Goal: Task Accomplishment & Management: Manage account settings

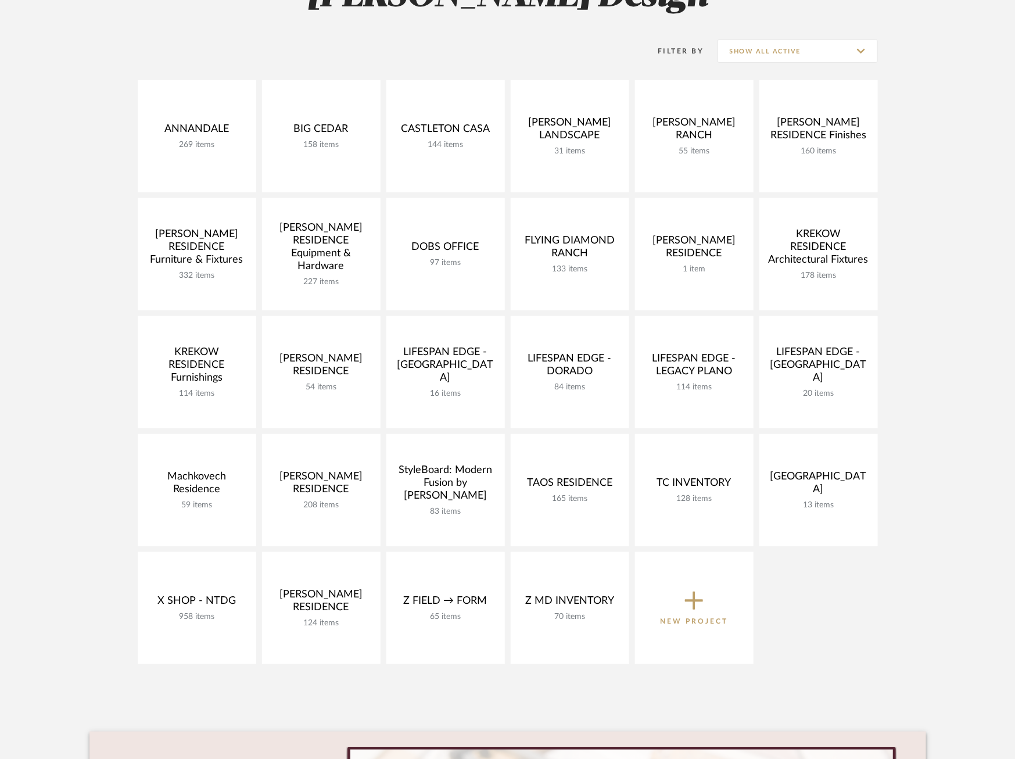
scroll to position [211, 0]
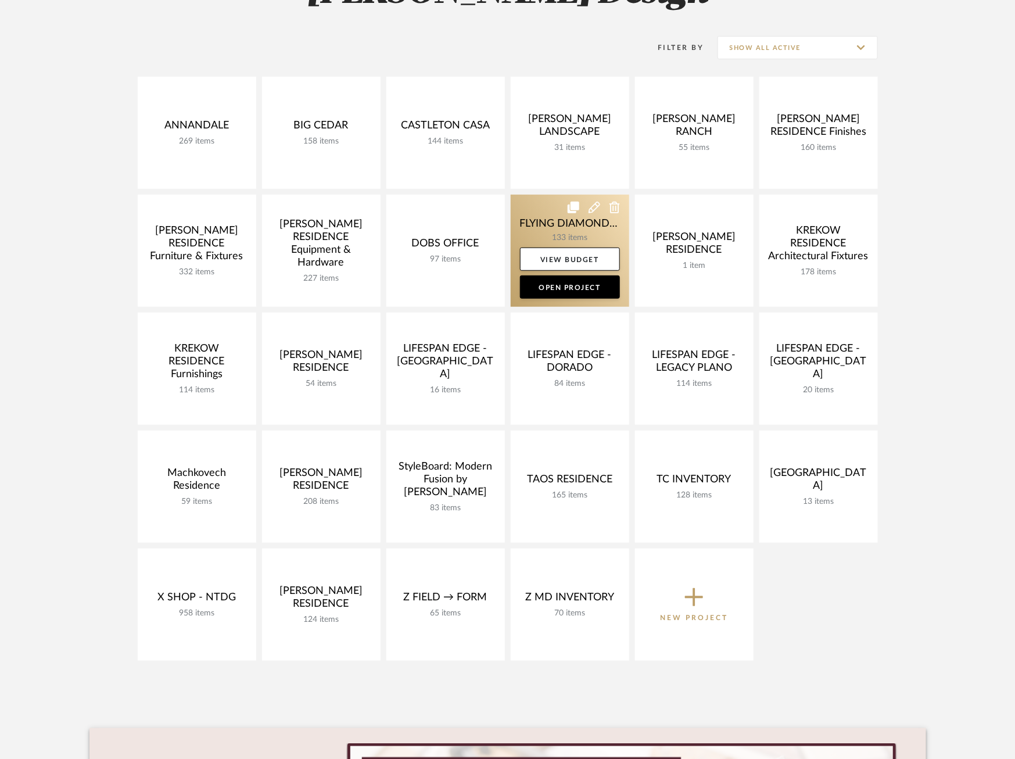
click at [530, 225] on link at bounding box center [570, 251] width 118 height 112
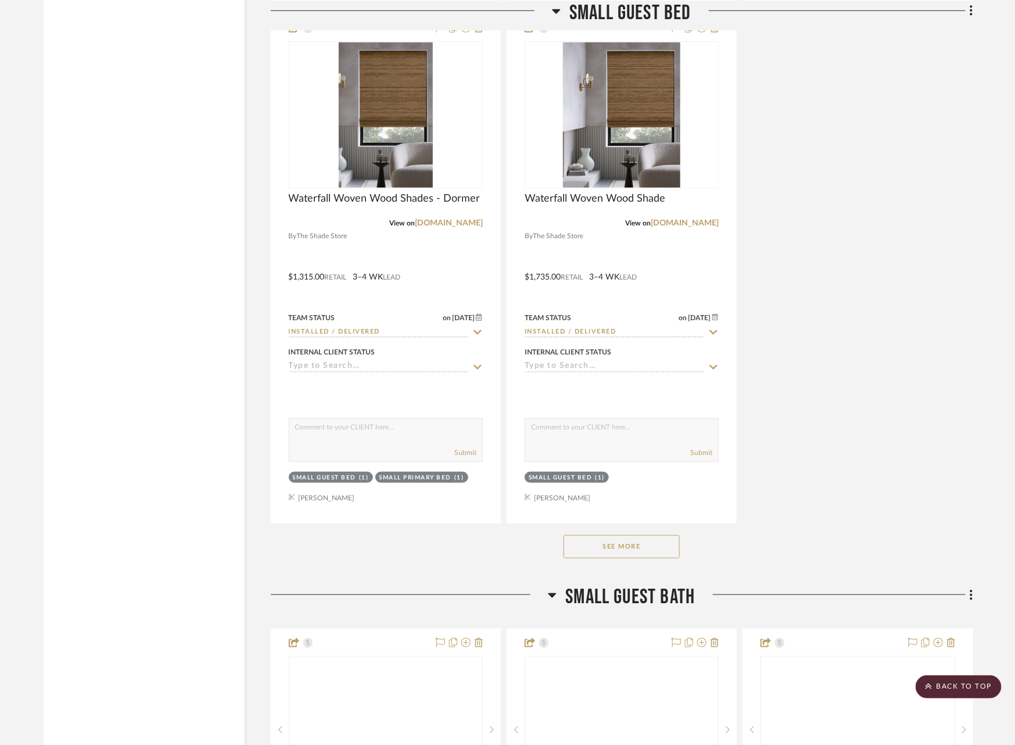
scroll to position [8497, 0]
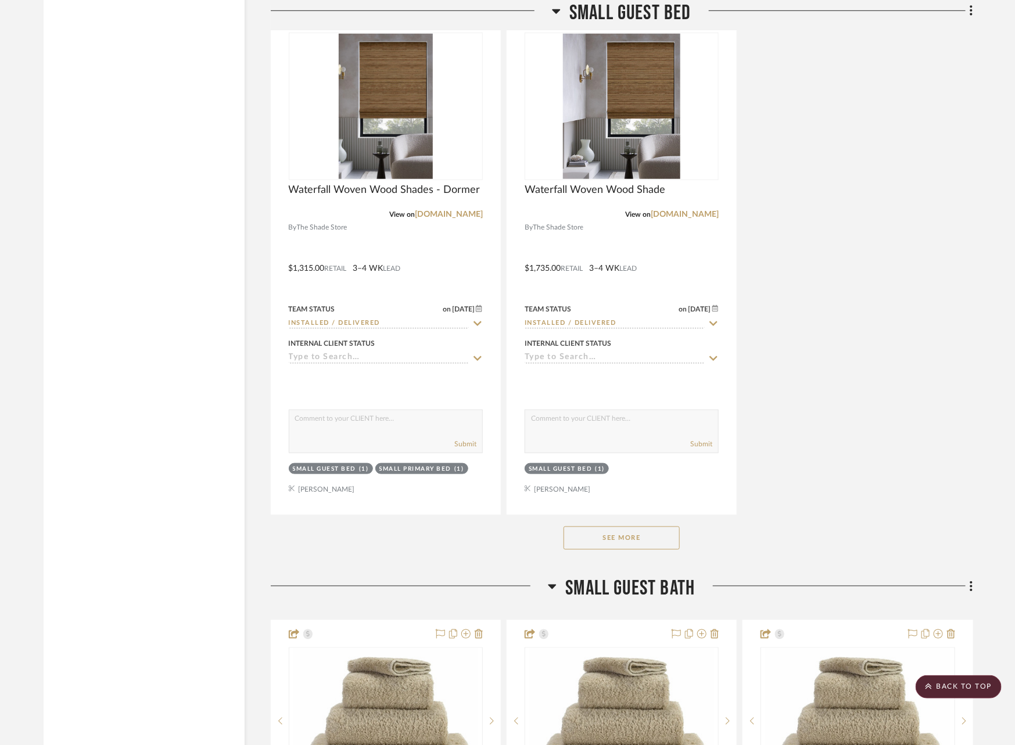
click at [594, 526] on button "See More" at bounding box center [621, 537] width 116 height 23
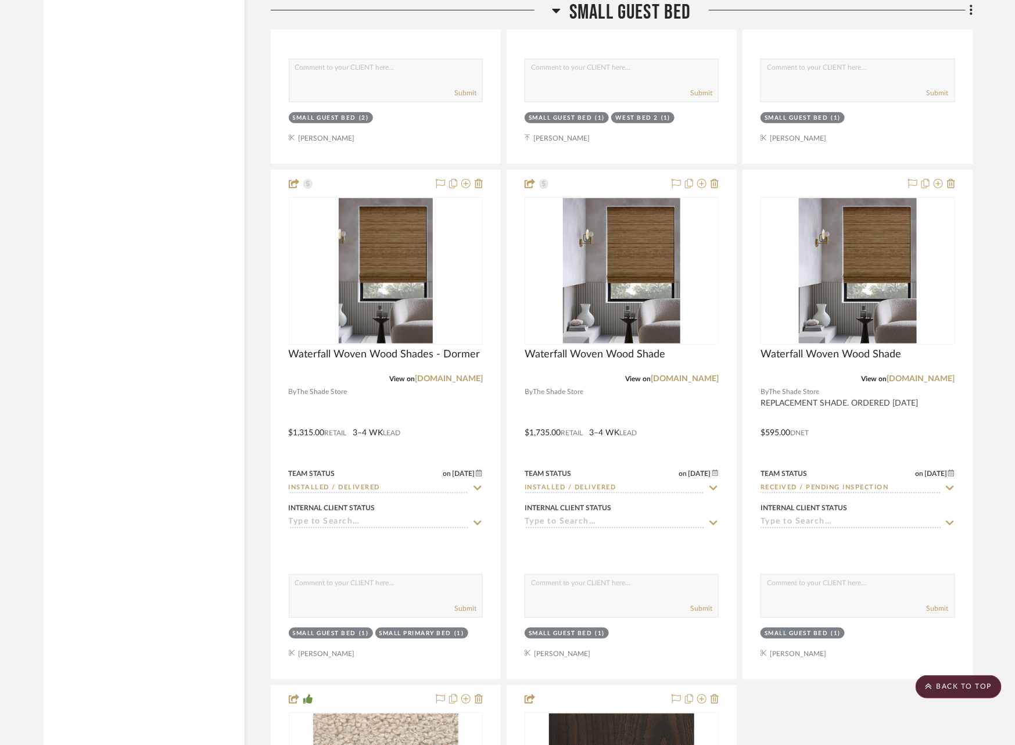
scroll to position [8340, 0]
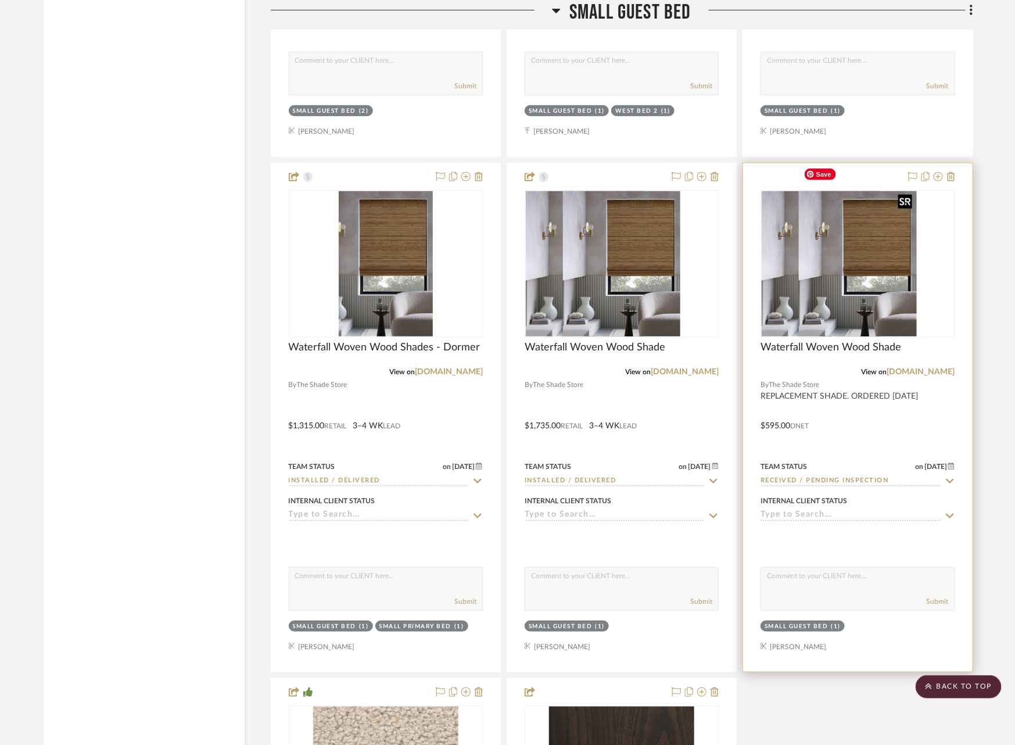
click at [850, 227] on div at bounding box center [857, 264] width 194 height 148
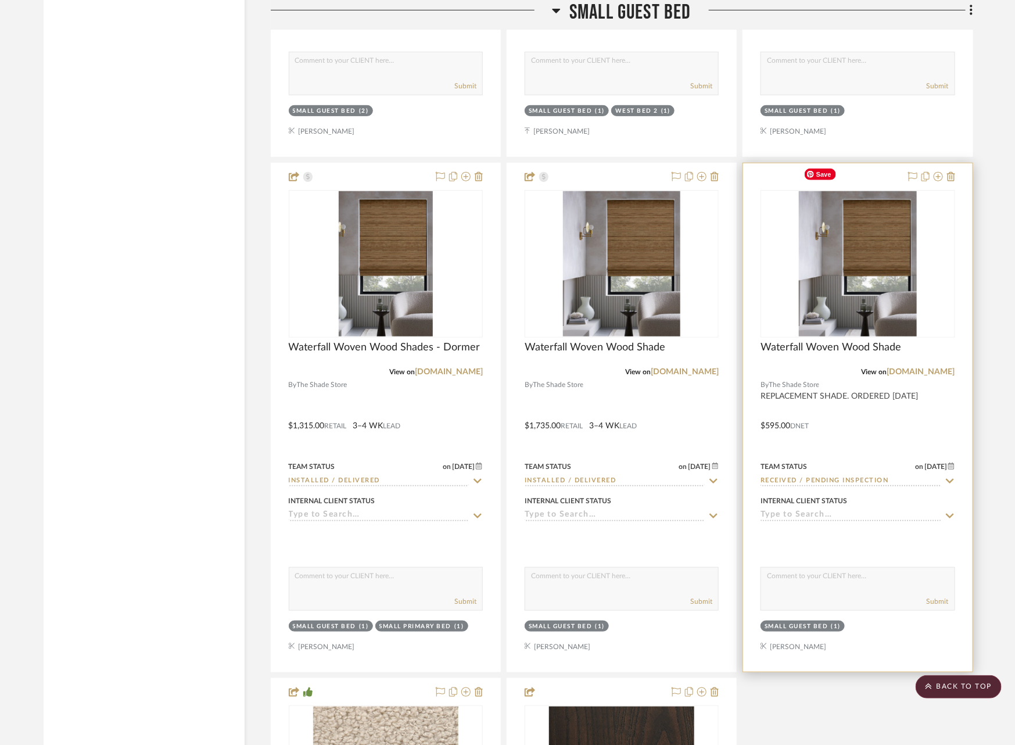
click at [856, 308] on div at bounding box center [857, 264] width 194 height 148
click at [855, 254] on img "0" at bounding box center [858, 263] width 118 height 145
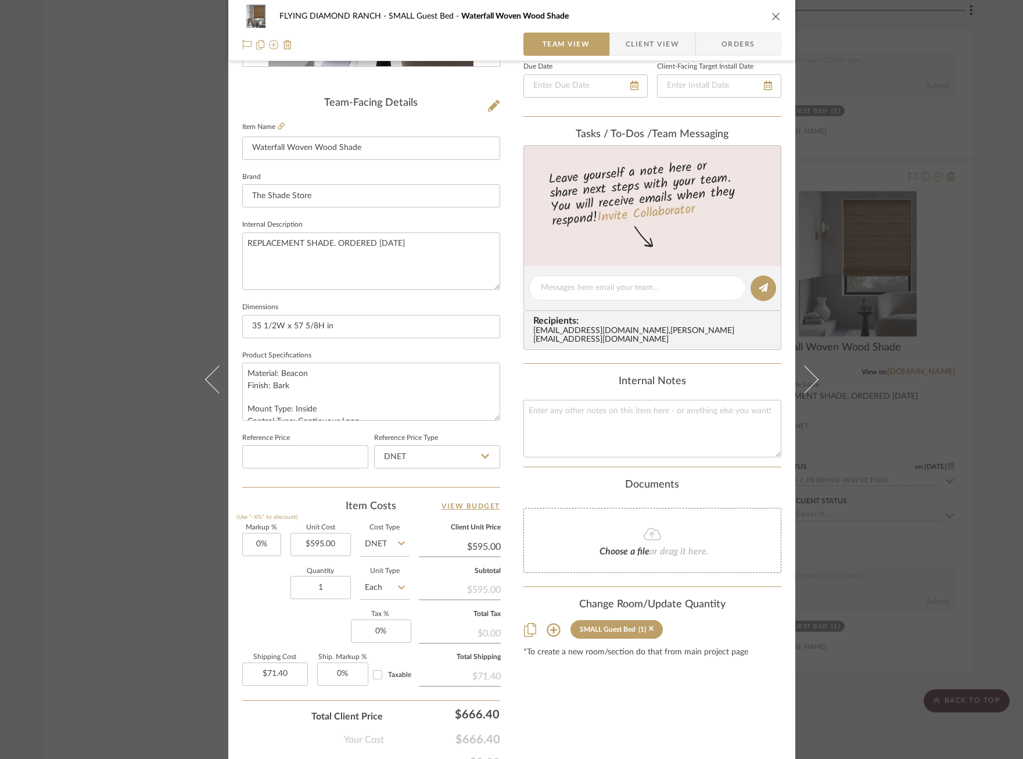
scroll to position [267, 0]
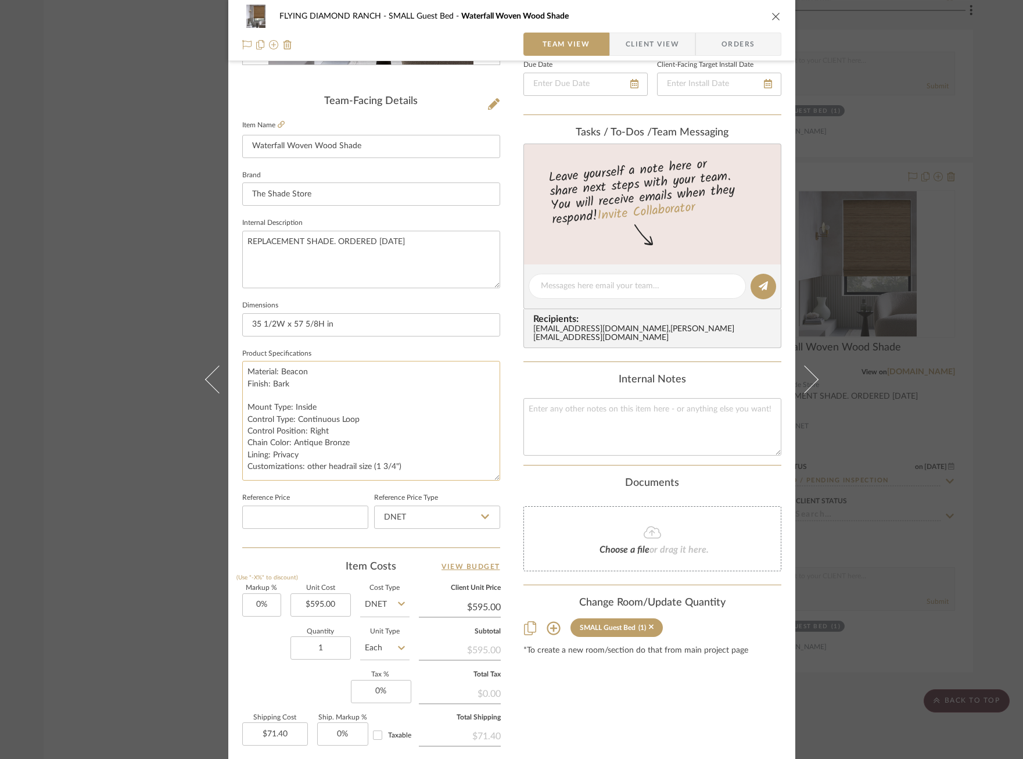
drag, startPoint x: 493, startPoint y: 412, endPoint x: 490, endPoint y: 474, distance: 62.2
click at [490, 474] on textarea "Material: Beacon Finish: Bark Mount Type: Inside Control Type: Continuous Loop …" at bounding box center [371, 421] width 258 height 120
click at [511, 445] on div "FLYING DIAMOND RANCH SMALL Guest Bed Waterfall Woven Wood Shade Team View Clien…" at bounding box center [511, 309] width 567 height 1134
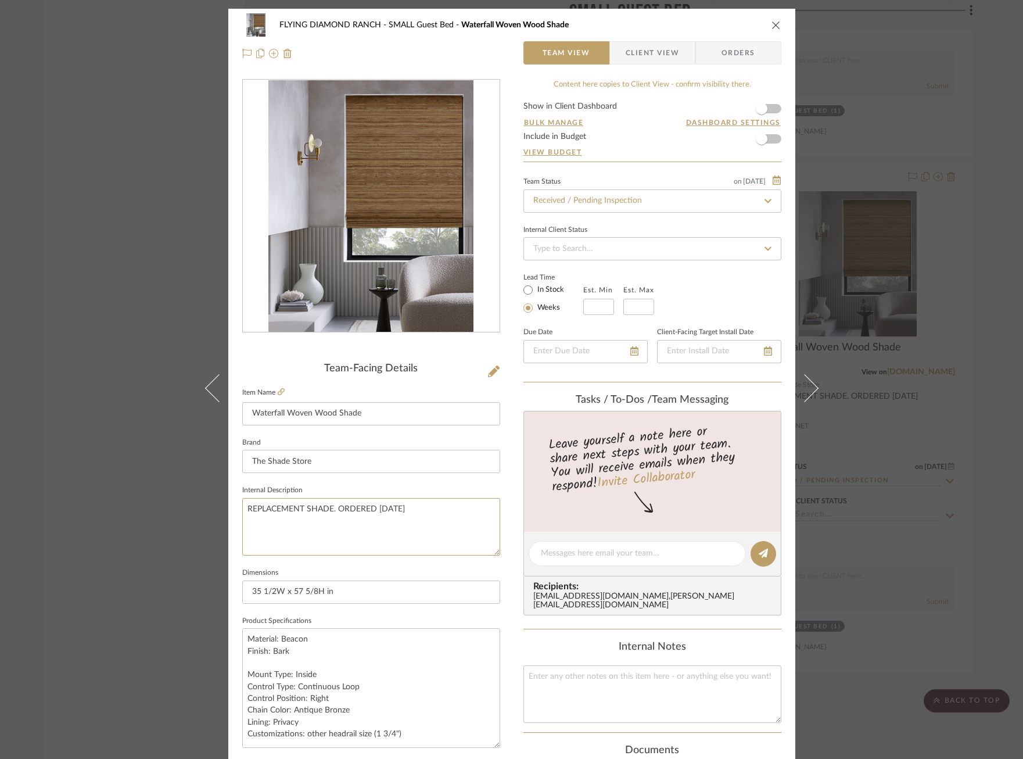
drag, startPoint x: 408, startPoint y: 508, endPoint x: 188, endPoint y: 508, distance: 219.6
click at [188, 508] on div "FLYING DIAMOND RANCH SMALL Guest Bed Waterfall Woven Wood Shade Team View Clien…" at bounding box center [511, 379] width 1023 height 759
click at [154, 476] on div "FLYING DIAMOND RANCH SMALL Guest Bed Waterfall Woven Wood Shade Team View Clien…" at bounding box center [511, 379] width 1023 height 759
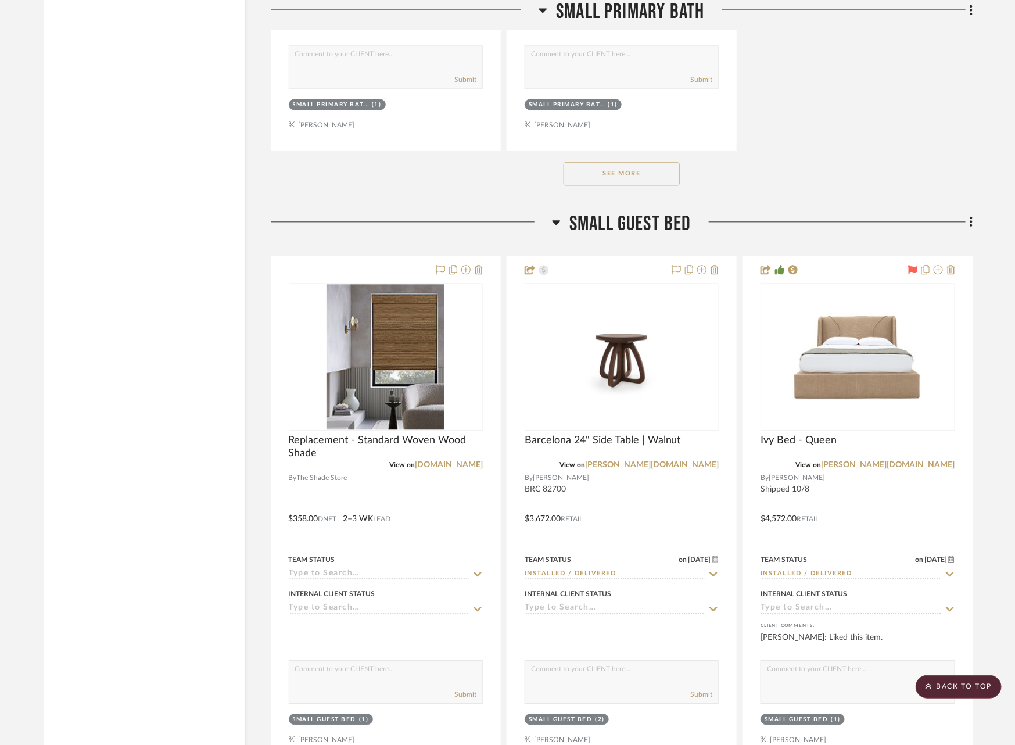
scroll to position [7223, 0]
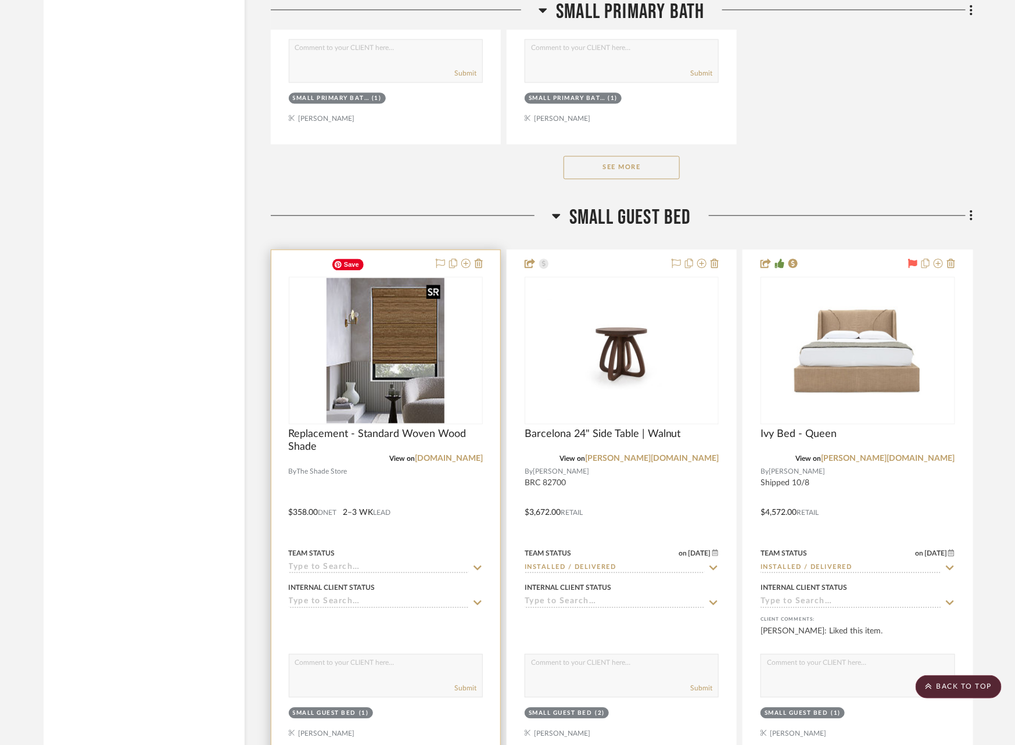
click at [383, 310] on img "0" at bounding box center [385, 350] width 118 height 145
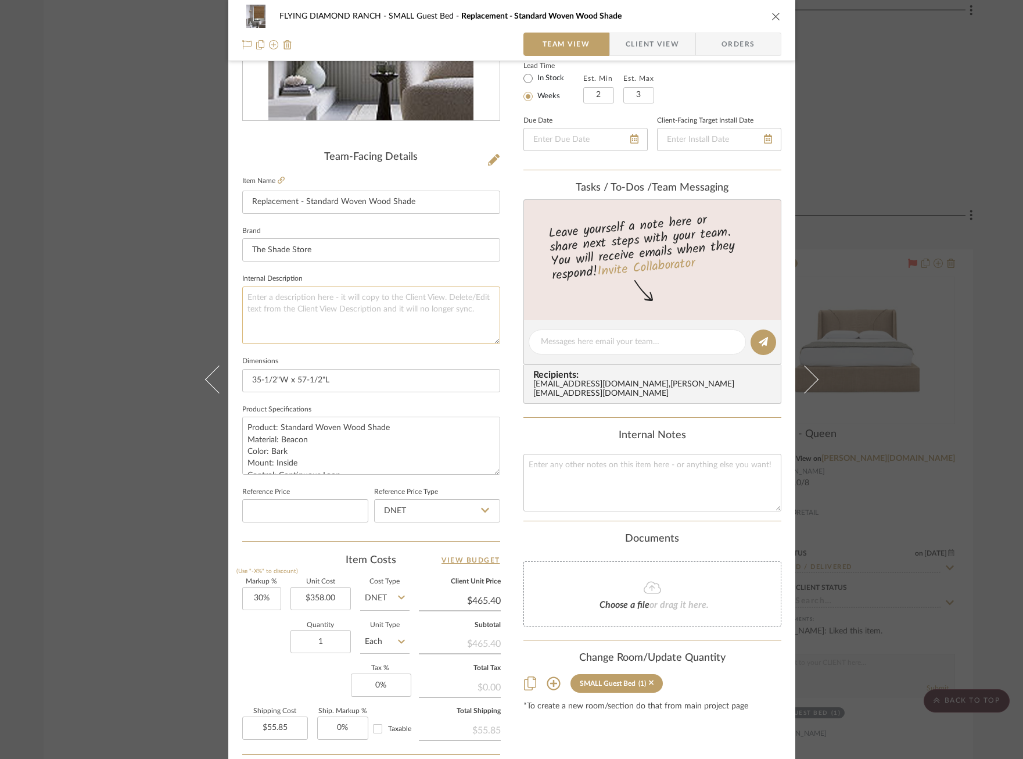
scroll to position [220, 0]
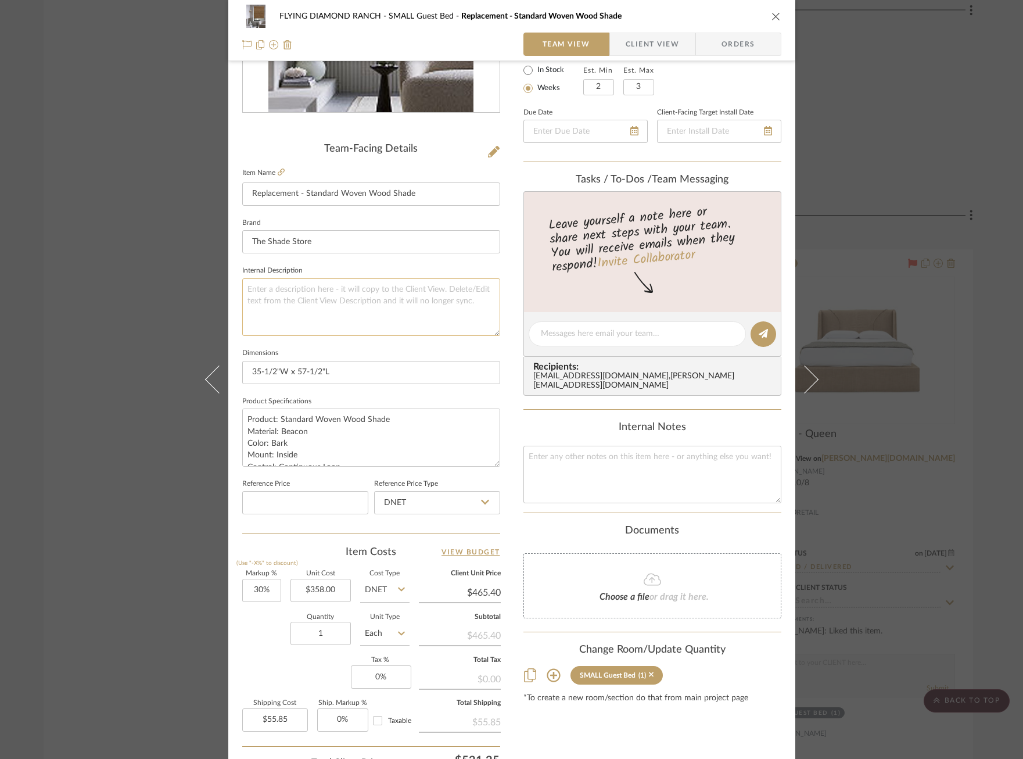
click at [324, 312] on textarea at bounding box center [371, 307] width 258 height 58
paste textarea "REPLACEMENT SHADE. ORDERED 4.15.25"
click at [377, 289] on textarea "REPLACEMENT SHADE. ORDERED 4.15.25" at bounding box center [371, 307] width 258 height 58
type textarea "REPLACEMENT SHADE. ORDERED 9.30.25"
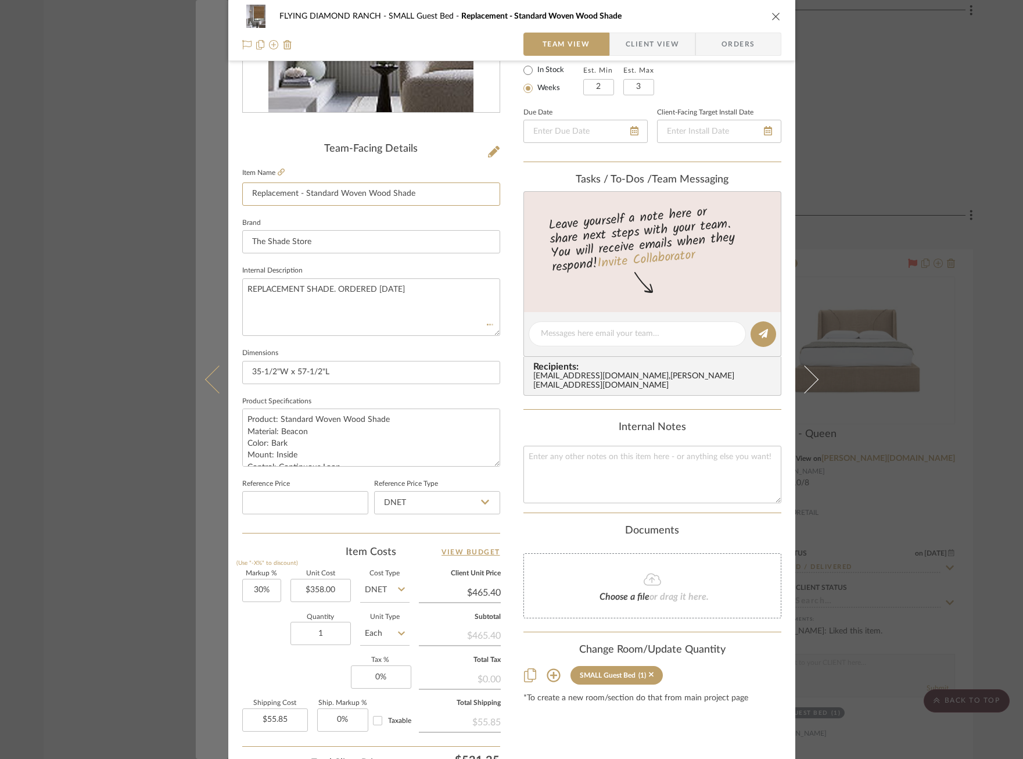
drag, startPoint x: 303, startPoint y: 194, endPoint x: 223, endPoint y: 194, distance: 79.6
click at [223, 194] on mat-dialog-content "FLYING DIAMOND RANCH SMALL Guest Bed Replacement - Standard Woven Wood Shade Te…" at bounding box center [512, 325] width 632 height 1073
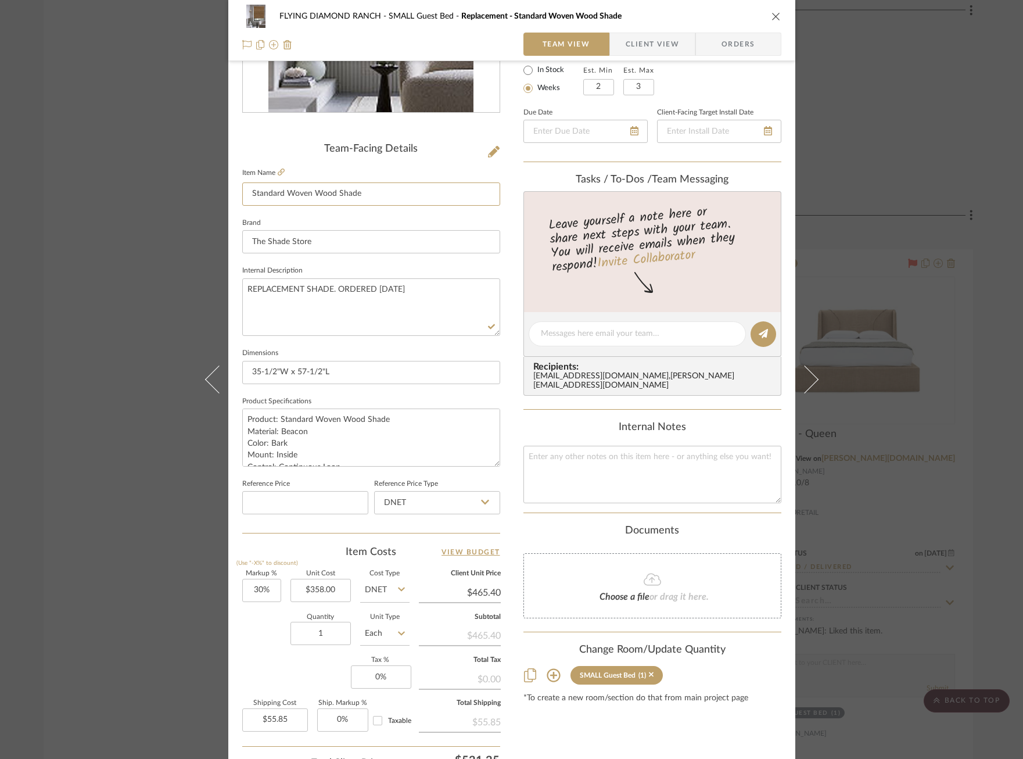
type input "Standard Woven Wood Shade"
click at [257, 221] on fieldset "Brand The Shade Store" at bounding box center [371, 234] width 258 height 39
click at [142, 330] on div "FLYING DIAMOND RANCH SMALL Guest Bed Standard Woven Wood Shade Team View Client…" at bounding box center [511, 379] width 1023 height 759
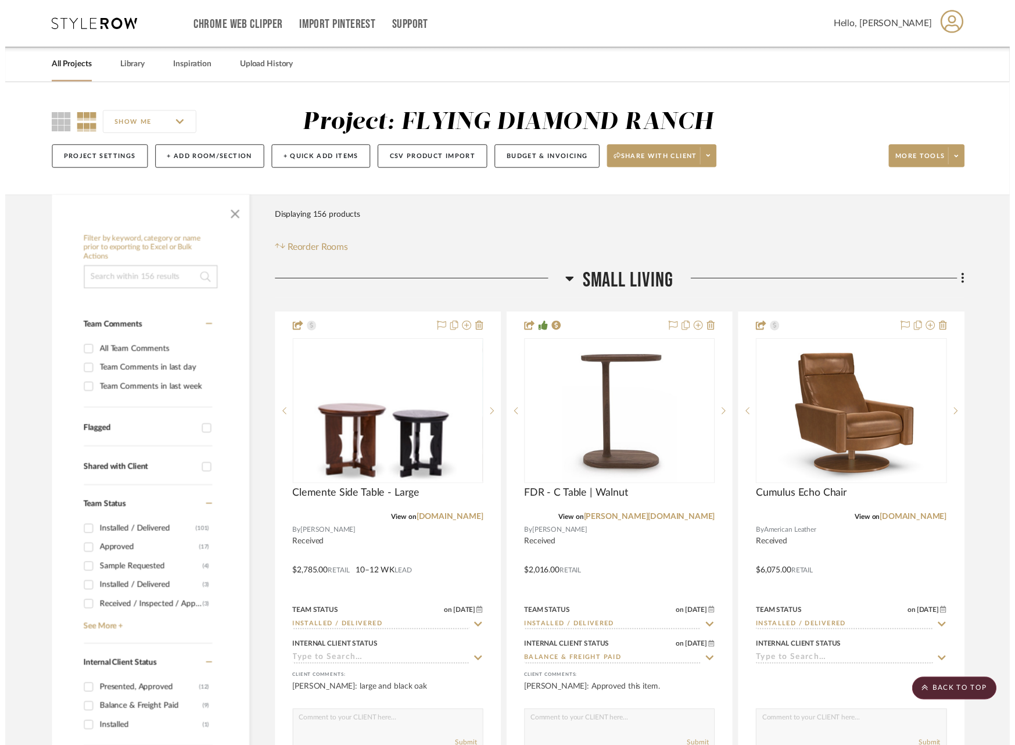
scroll to position [7223, 0]
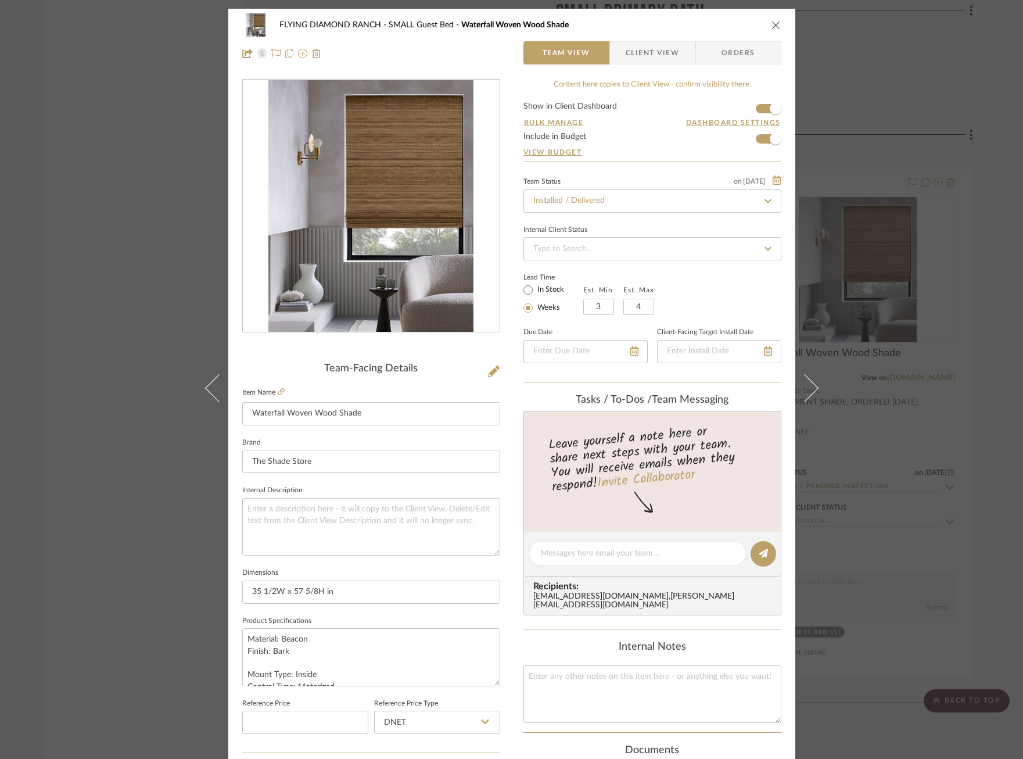
scroll to position [490, 0]
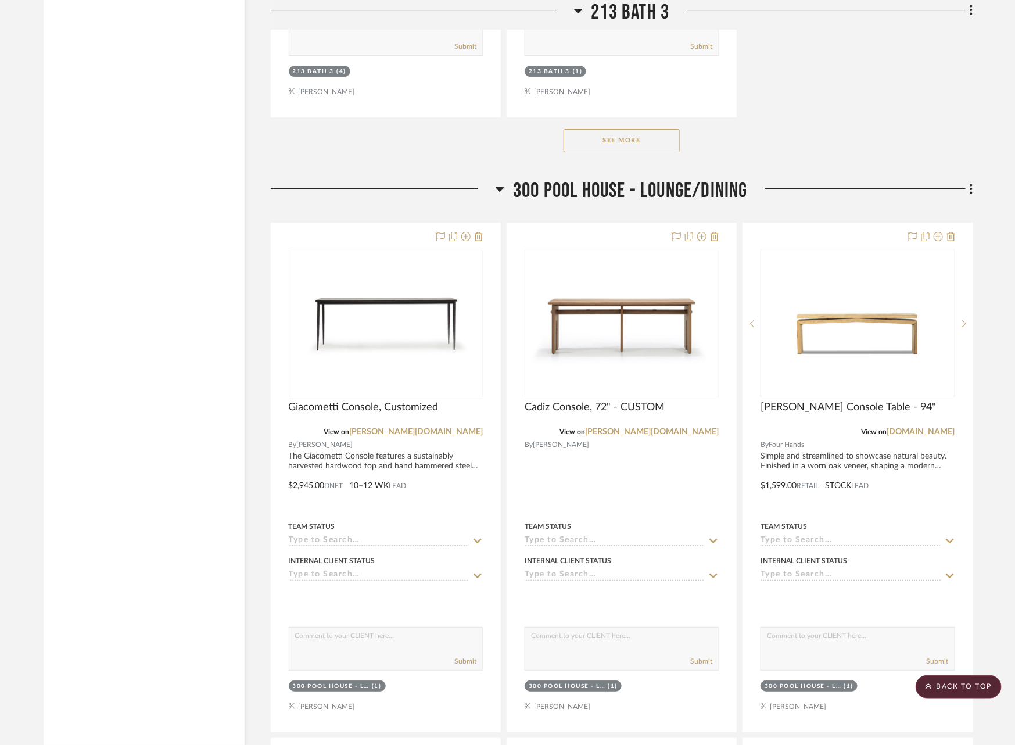
scroll to position [36261, 3]
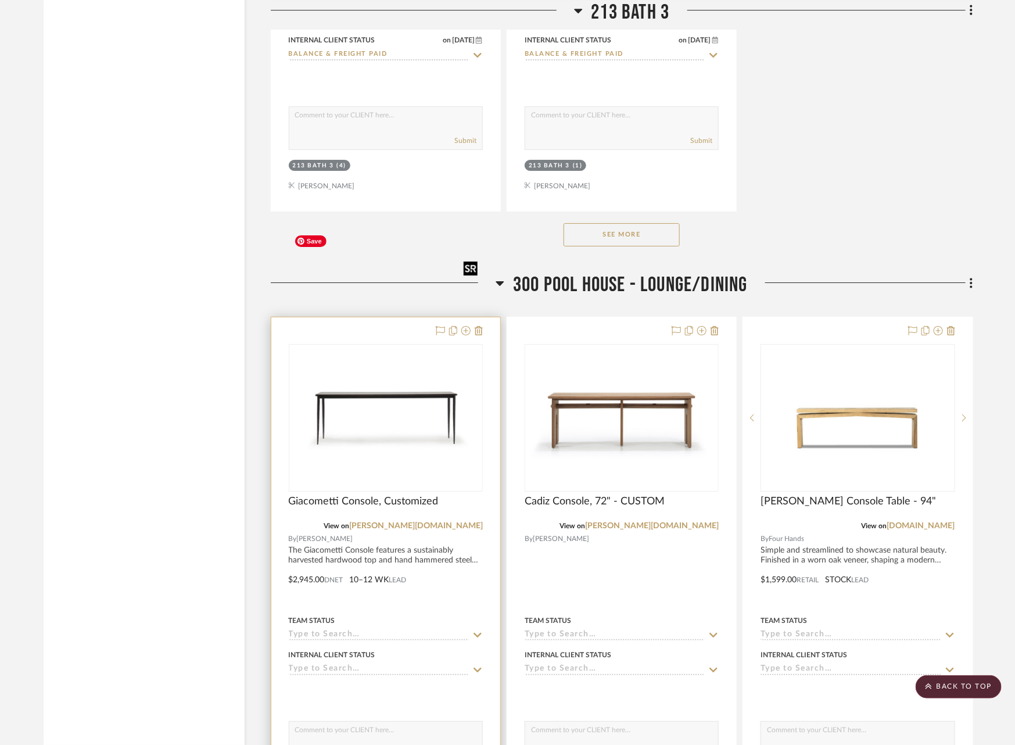
click at [400, 344] on div at bounding box center [386, 418] width 194 height 148
click at [387, 351] on img "0" at bounding box center [386, 417] width 192 height 132
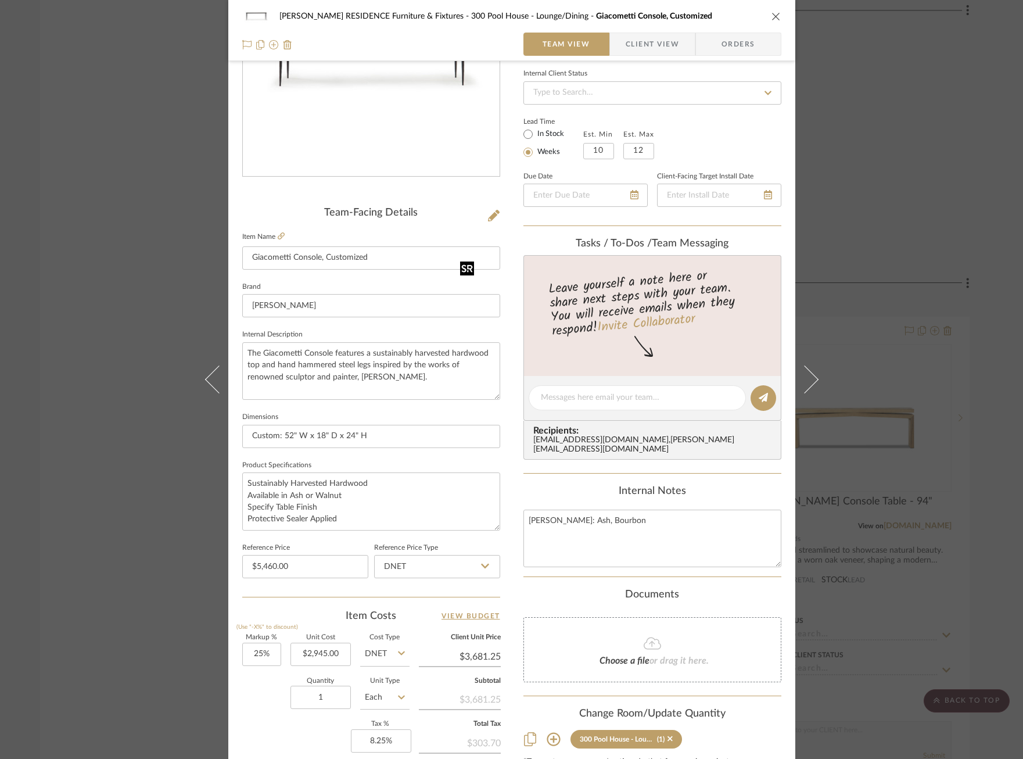
scroll to position [155, 0]
click at [319, 647] on input "2945.00" at bounding box center [320, 654] width 60 height 23
type input "$2,605.00"
click at [284, 688] on div "Quantity 1 Unit Type Each" at bounding box center [325, 698] width 167 height 41
type input "$3,256.25"
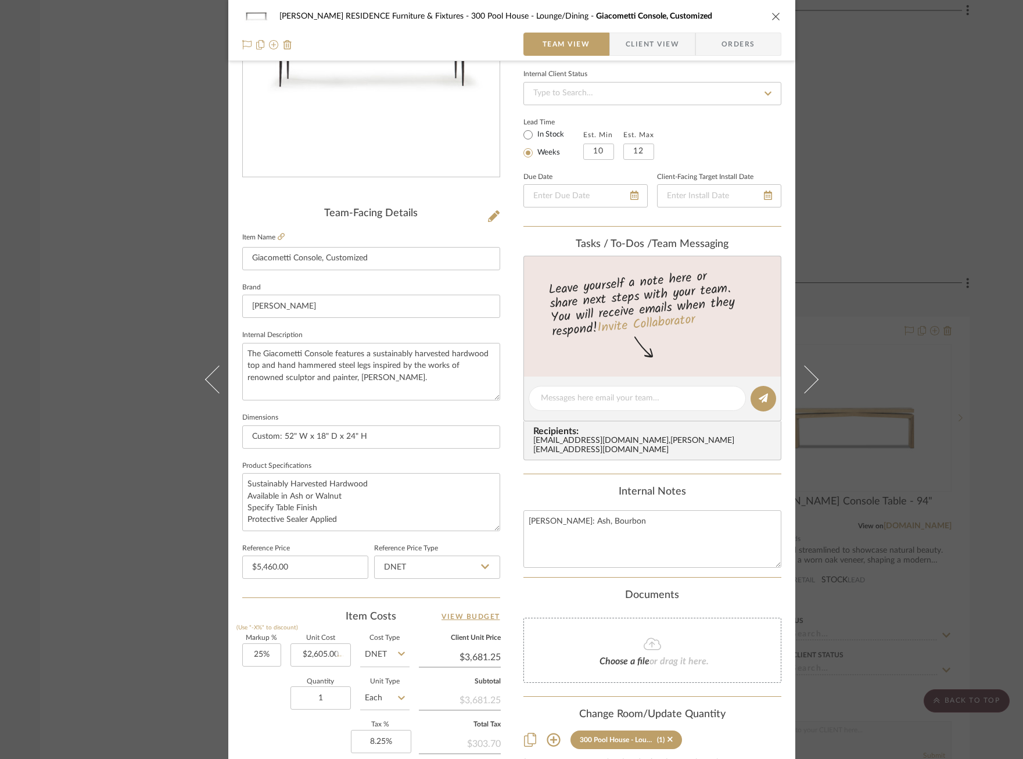
type input "$488.44"
click at [253, 650] on input "25" at bounding box center [261, 654] width 39 height 23
type input "50%"
click at [252, 670] on sr-form-field "Markup % (Use "-X%" to discount) 50%" at bounding box center [261, 655] width 39 height 41
type input "$3,907.50"
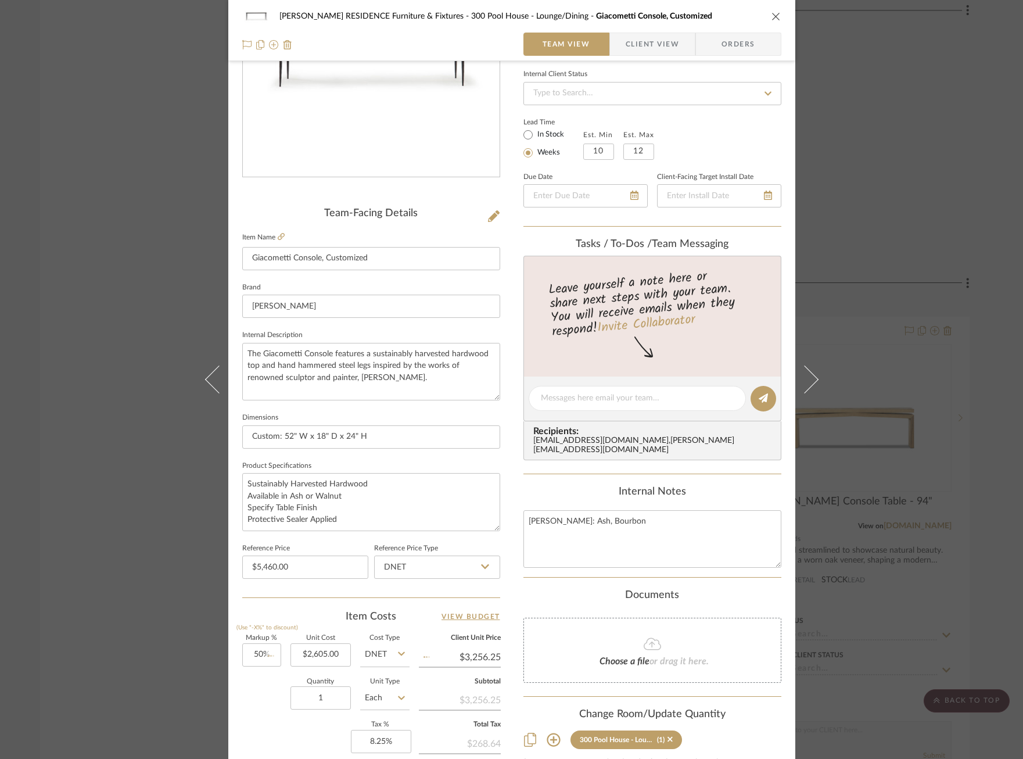
type input "$586.13"
click at [254, 655] on input "50" at bounding box center [261, 654] width 39 height 23
type input "70%"
click at [263, 705] on div "Quantity 1 Unit Type Each" at bounding box center [325, 698] width 167 height 41
type input "$4,428.50"
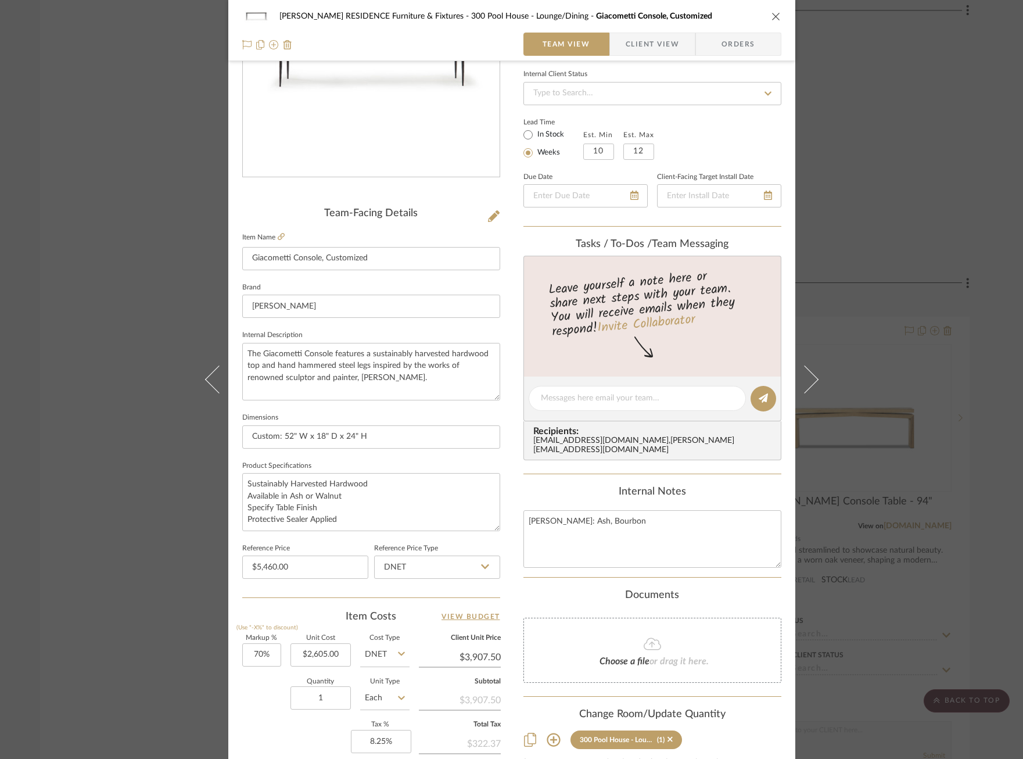
type input "$664.28"
click at [254, 656] on input "70" at bounding box center [261, 654] width 39 height 23
type input "77%"
click at [256, 685] on div "Quantity 1 Unit Type Each" at bounding box center [325, 698] width 167 height 41
type input "$4,610.85"
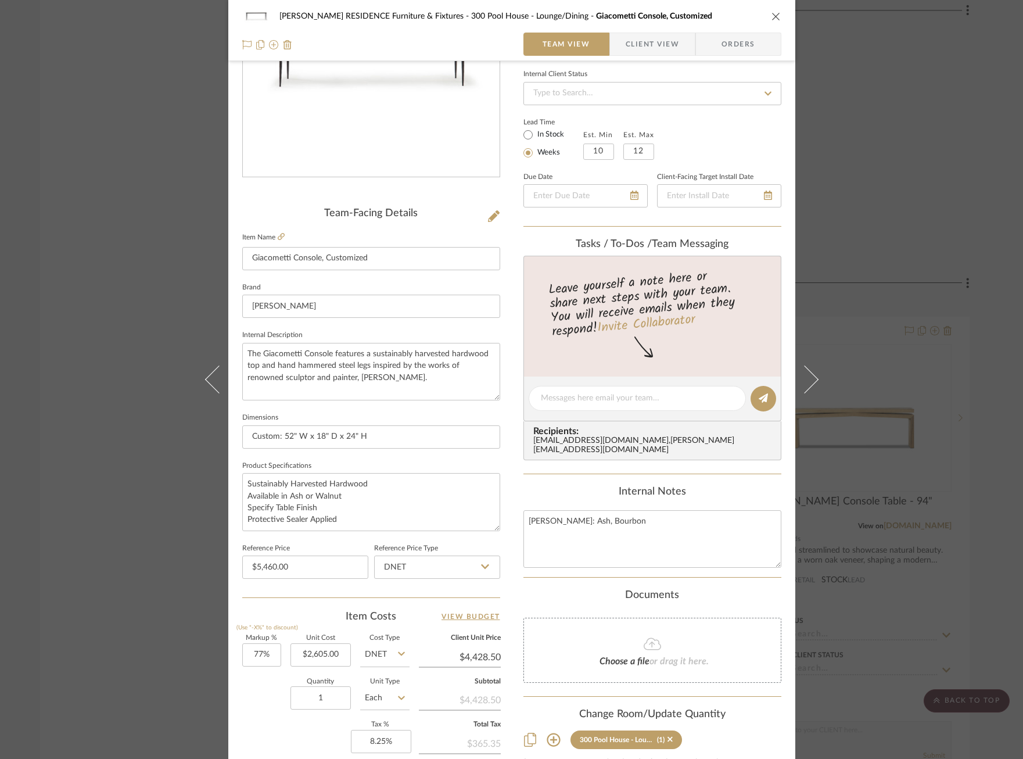
type input "$691.63"
click at [258, 649] on input "77" at bounding box center [261, 654] width 39 height 23
type input "78%"
click at [253, 706] on div "Quantity 1 Unit Type Each" at bounding box center [325, 698] width 167 height 41
type input "$4,636.90"
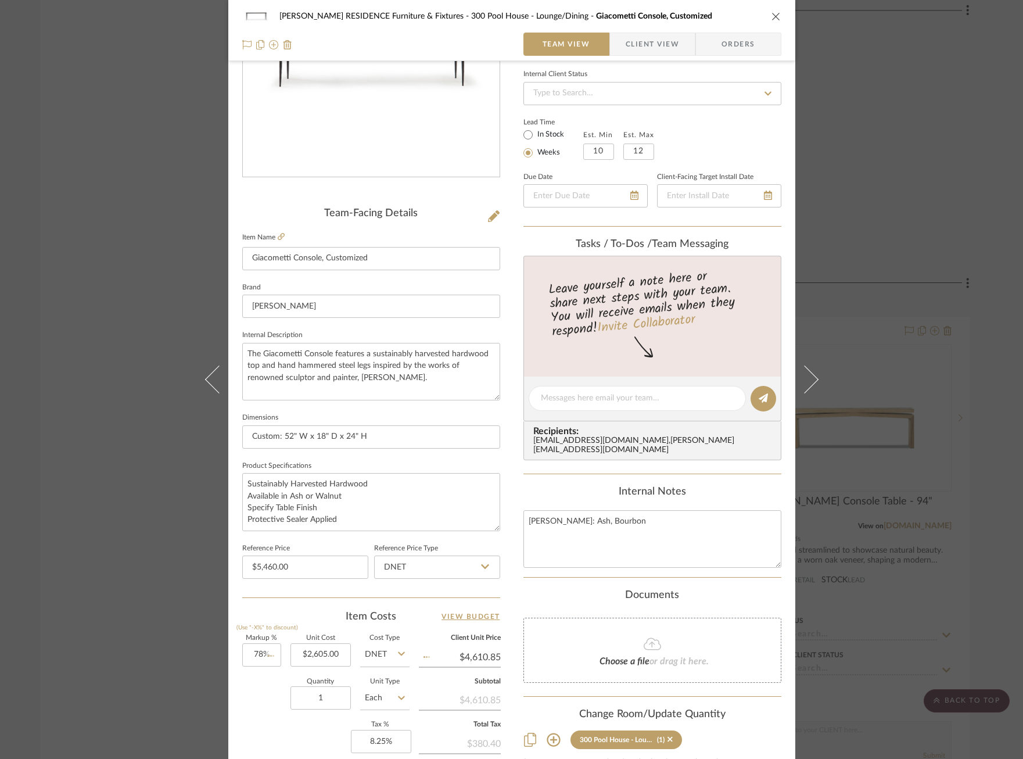
type input "$695.54"
click at [259, 653] on input "78" at bounding box center [261, 654] width 39 height 23
type input "80%"
click at [275, 717] on div "Markup % (Use "-X%" to discount) 80% Unit Cost $2,605.00 Cost Type DNET Client …" at bounding box center [371, 720] width 258 height 170
type input "$4,689.00"
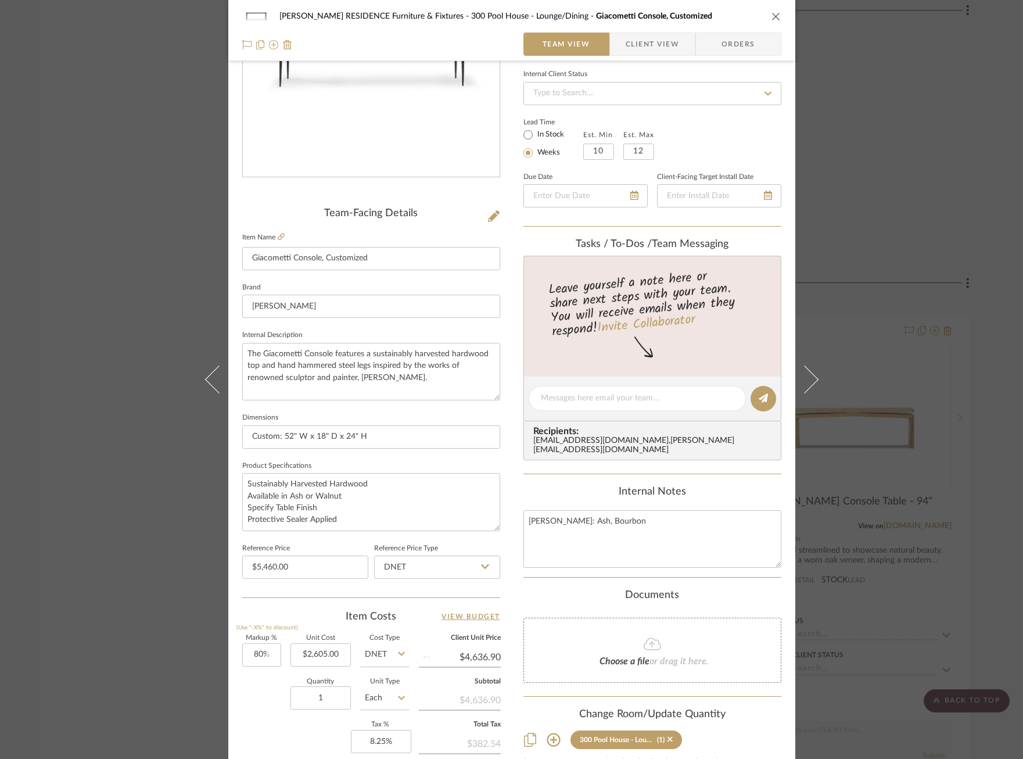
type input "$703.35"
click at [254, 652] on input "80" at bounding box center [261, 654] width 39 height 23
type input "79%"
click at [273, 686] on div "Quantity 1 Unit Type Each" at bounding box center [325, 698] width 167 height 41
type input "$4,662.95"
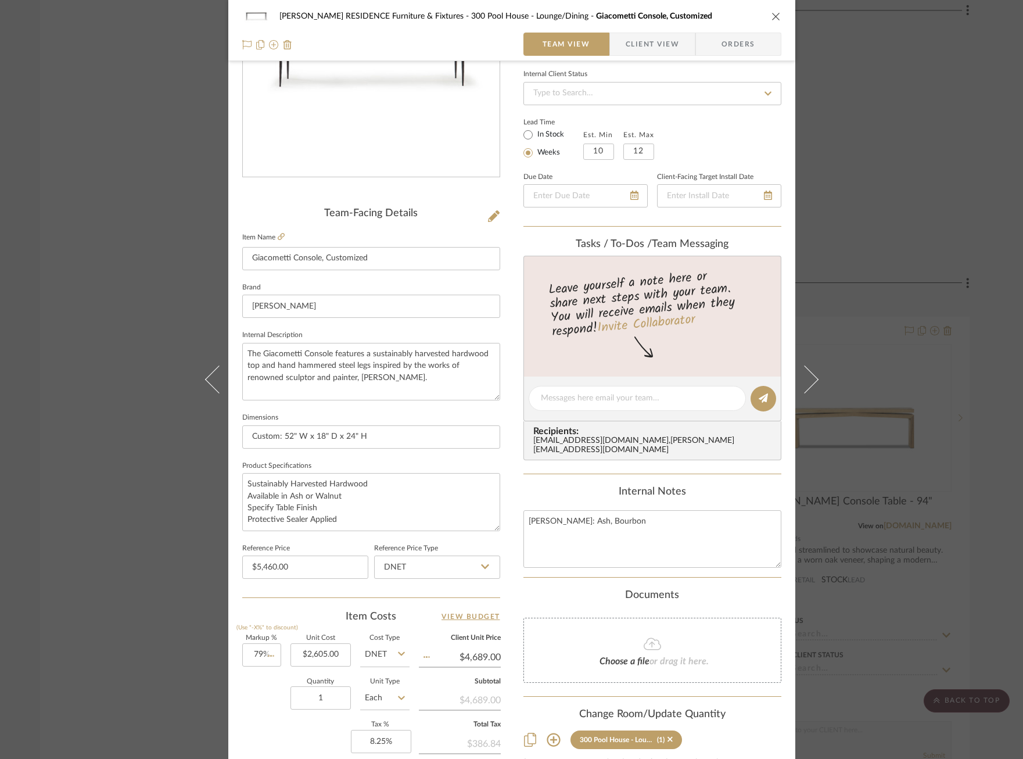
type input "$699.44"
click at [251, 653] on input "79" at bounding box center [261, 654] width 39 height 23
type input "78%"
click at [266, 699] on div "Quantity 1 Unit Type Each" at bounding box center [325, 698] width 167 height 41
type input "$4,636.90"
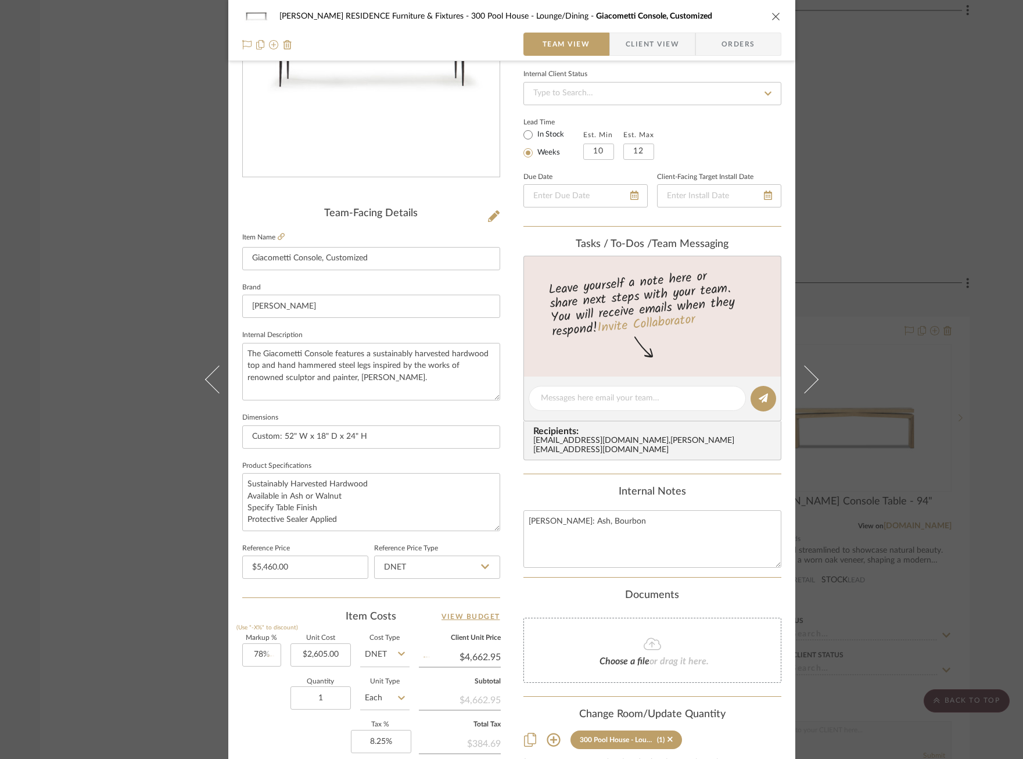
type input "$695.54"
click at [262, 651] on input "78" at bounding box center [261, 654] width 39 height 23
type input "78.5%"
click at [268, 685] on div "Quantity 1 Unit Type Each" at bounding box center [325, 698] width 167 height 41
type input "$4,649.93"
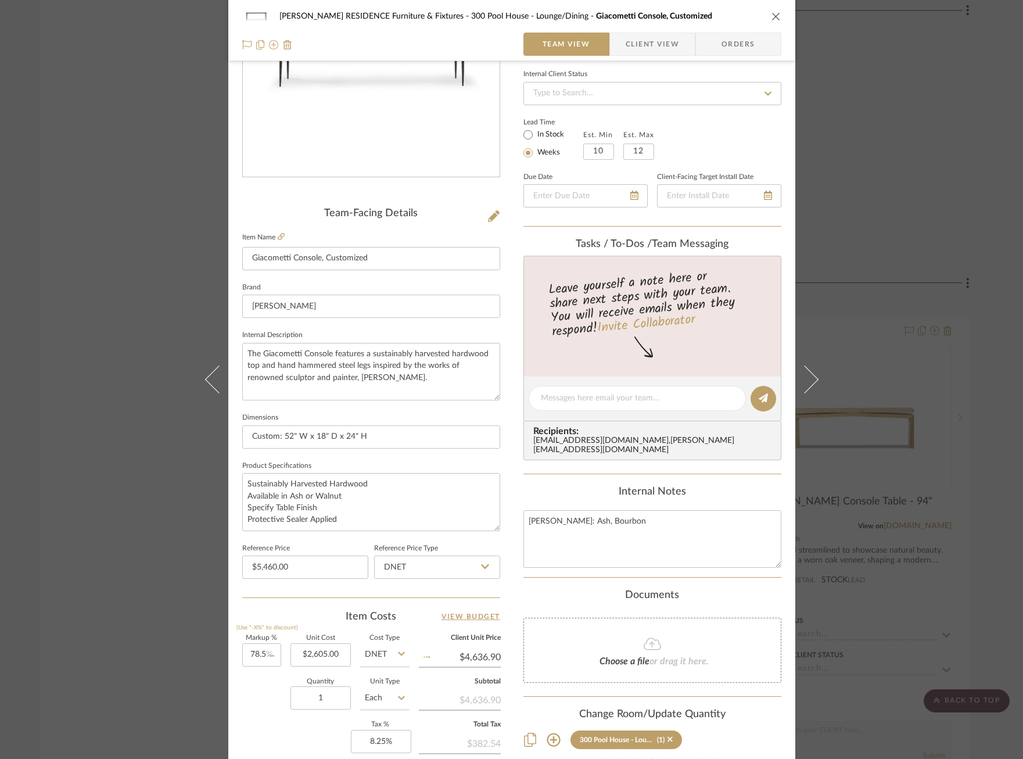
type input "$697.49"
click at [260, 655] on input "78.5" at bounding box center [261, 654] width 39 height 23
click at [260, 646] on input "78.5" at bounding box center [261, 654] width 39 height 23
drag, startPoint x: 263, startPoint y: 649, endPoint x: 281, endPoint y: 649, distance: 17.4
click at [281, 649] on div "Markup % (Use "-X%" to discount) 78.5 Unit Cost $2,605.00 Cost Type DNET Client…" at bounding box center [371, 720] width 258 height 170
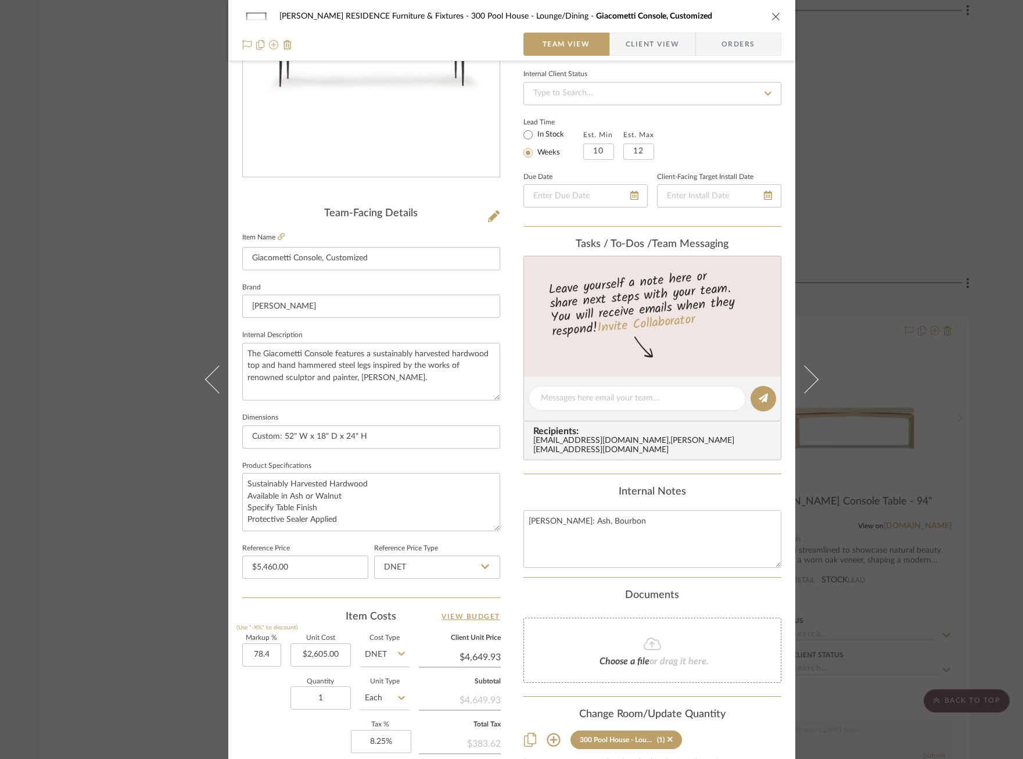
type input "78.4%"
click at [242, 684] on div "Quantity 1 Unit Type Each" at bounding box center [325, 698] width 167 height 41
type input "$4,647.32"
type input "$697.10"
click at [263, 652] on input "78.4" at bounding box center [261, 654] width 39 height 23
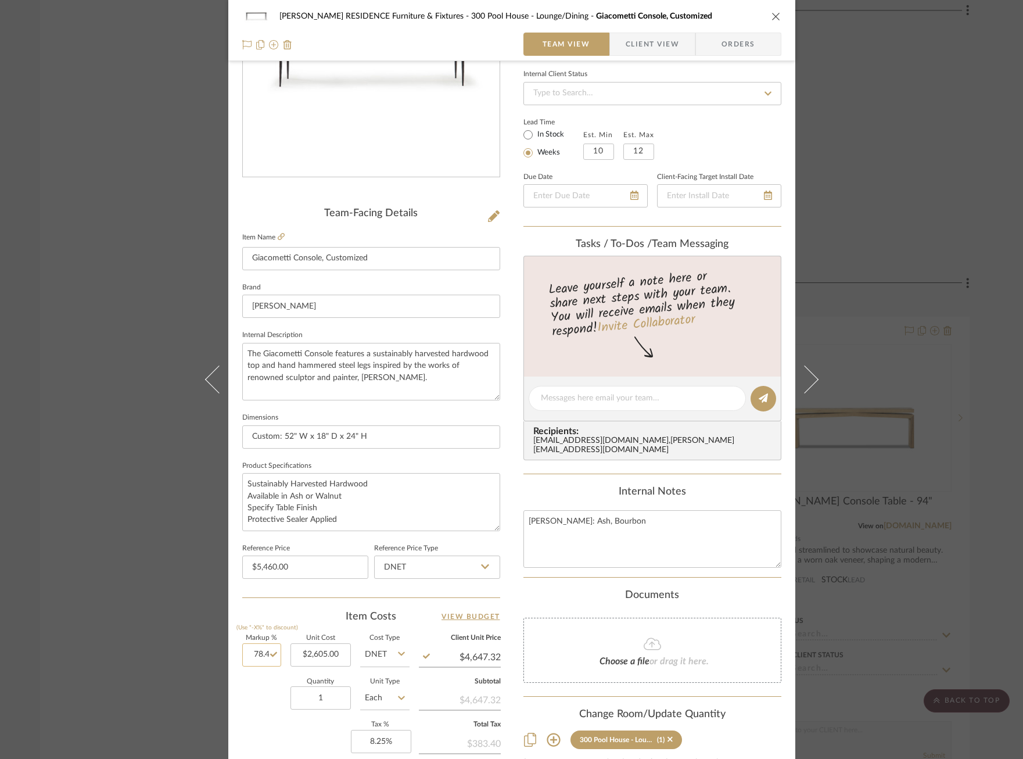
click at [265, 651] on input "78.4" at bounding box center [261, 654] width 39 height 23
type input "78.3%"
click at [256, 690] on div "Quantity 1 Unit Type Each" at bounding box center [325, 698] width 167 height 41
type input "$4,644.72"
type input "$696.71"
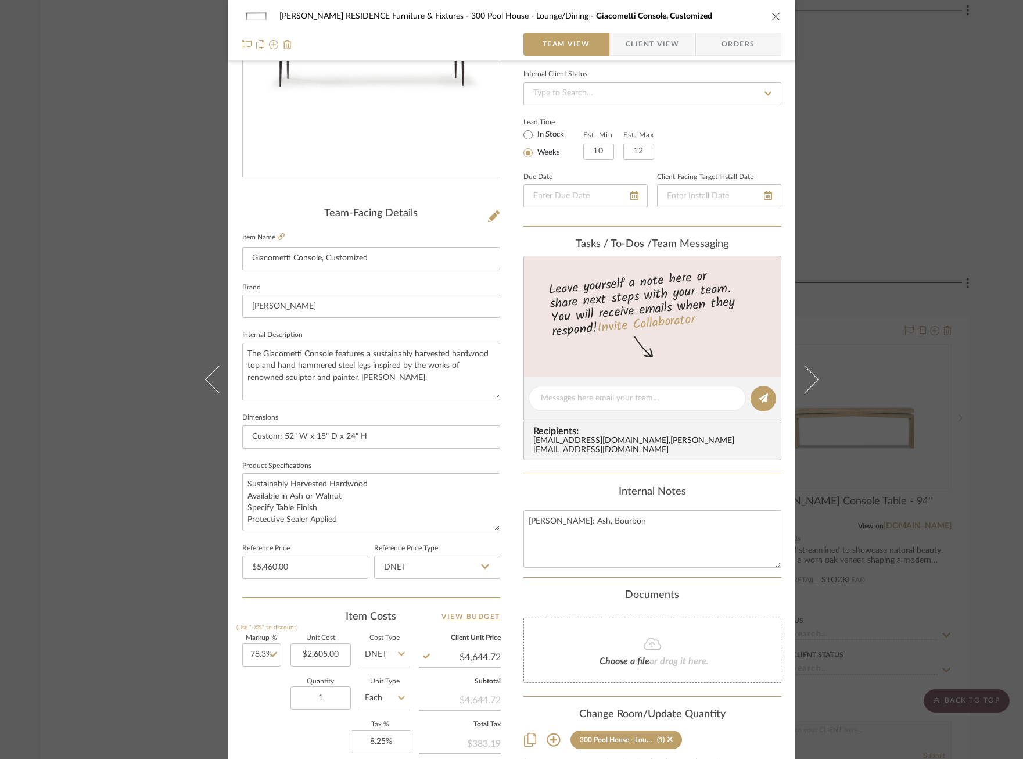
click at [263, 690] on div "Quantity 1 Unit Type Each" at bounding box center [325, 698] width 167 height 41
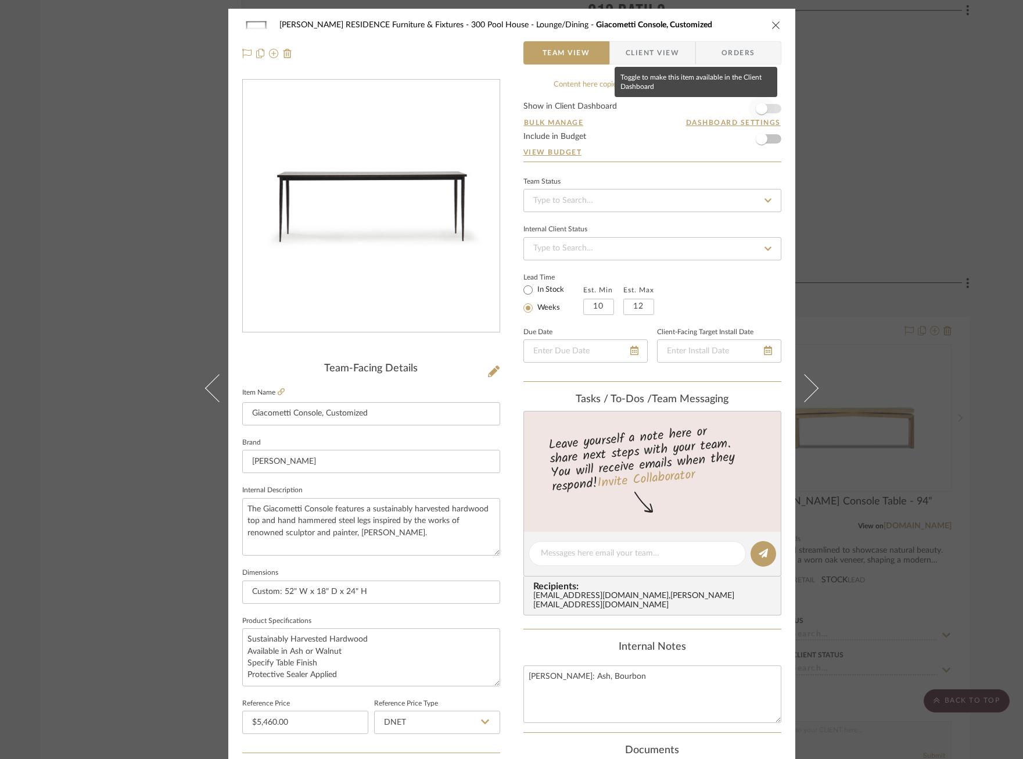
click at [762, 105] on span "button" at bounding box center [762, 109] width 26 height 26
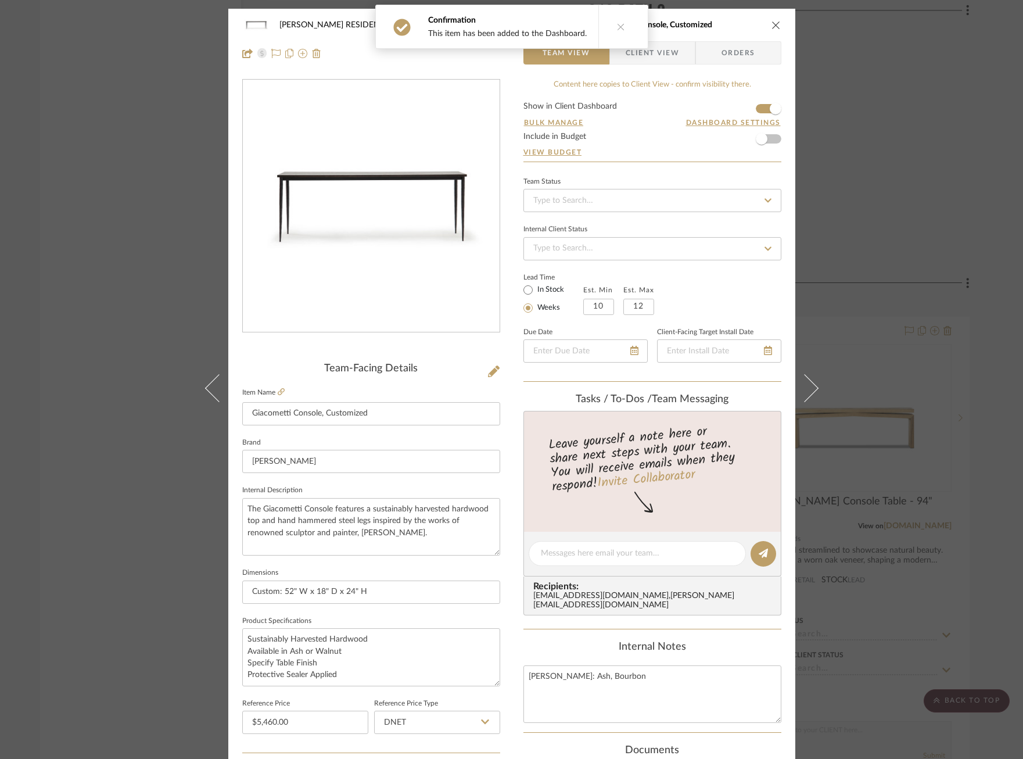
click at [181, 431] on div "COBLE RESIDENCE Furniture & Fixtures 300 Pool House - Lounge/Dining Giacometti …" at bounding box center [511, 379] width 1023 height 759
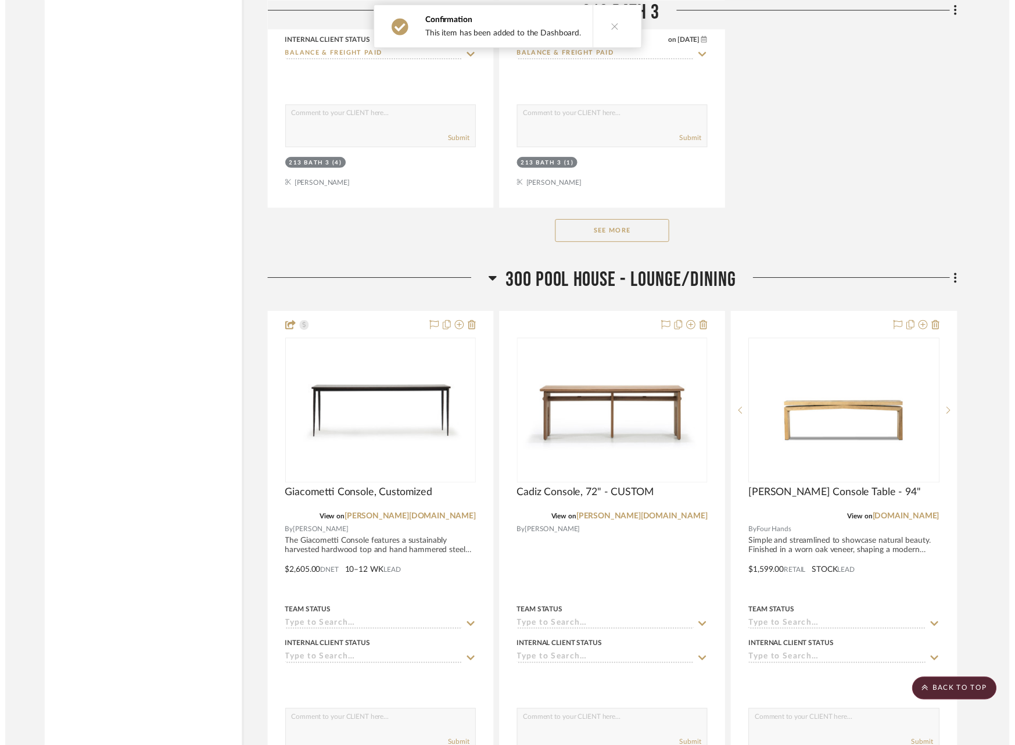
scroll to position [36261, 3]
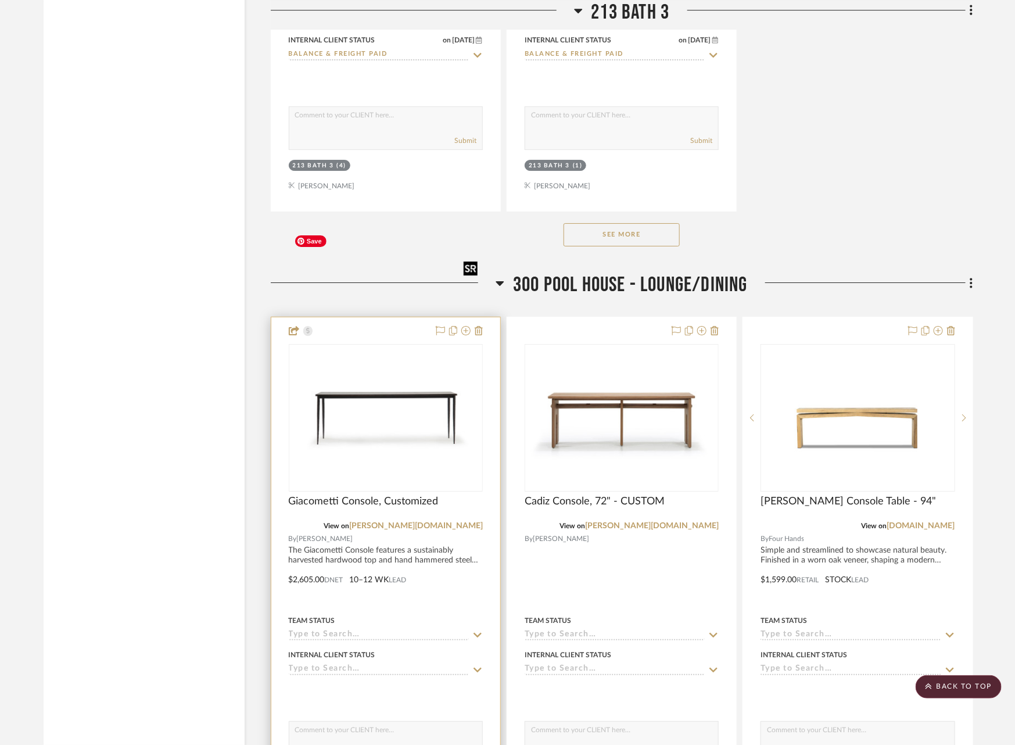
click at [403, 351] on img "0" at bounding box center [386, 417] width 192 height 132
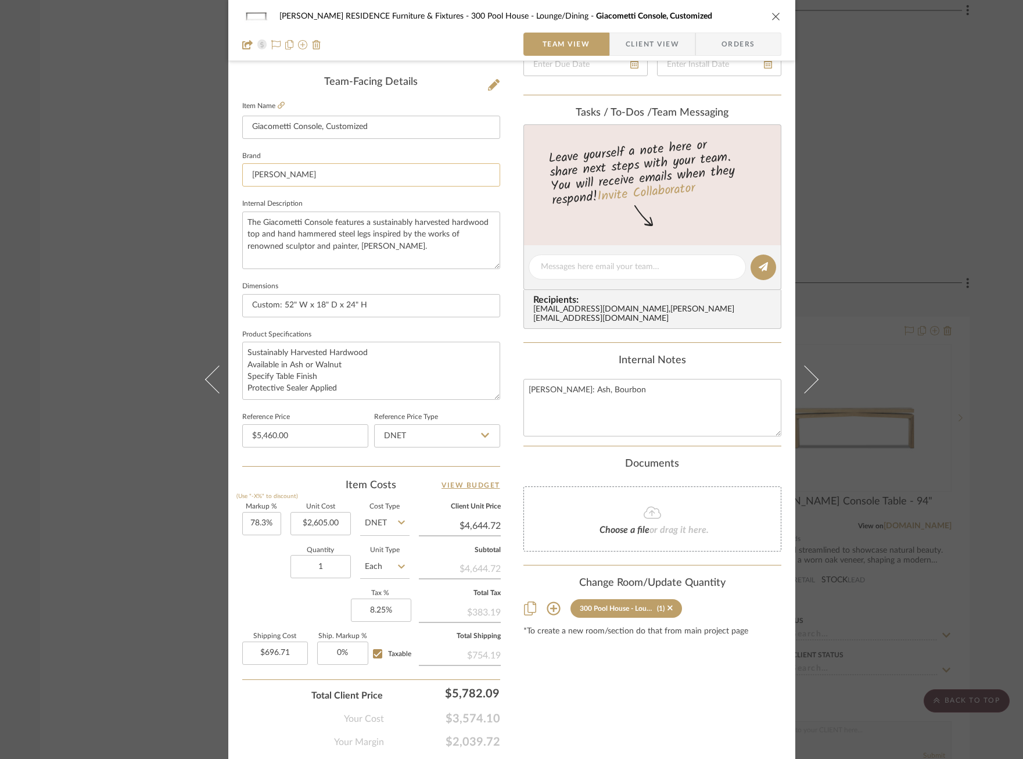
scroll to position [289, 0]
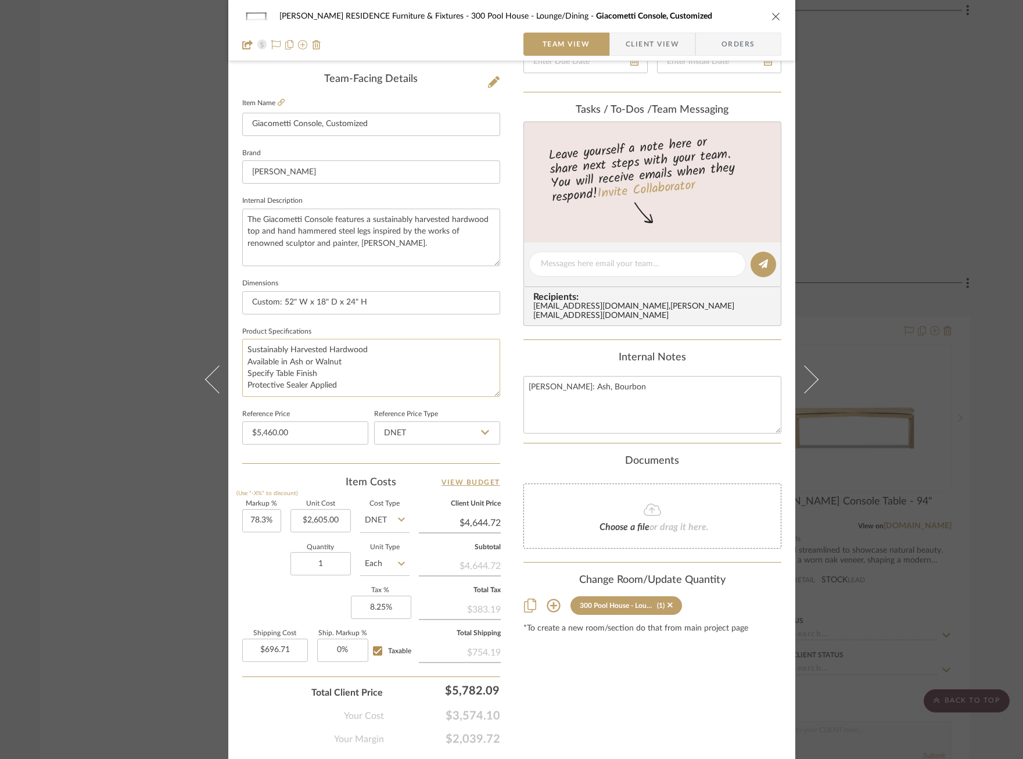
click at [378, 376] on textarea "Sustainably Harvested Hardwood Available in Ash or Walnut Specify Table Finish …" at bounding box center [371, 368] width 258 height 58
click at [244, 347] on textarea "Sustainably Harvested Hardwood Available in Ash or Walnut Specify Table Finish …" at bounding box center [371, 368] width 258 height 58
paste textarea "Wood: Walnut Finish: Clear Satin Sealer"
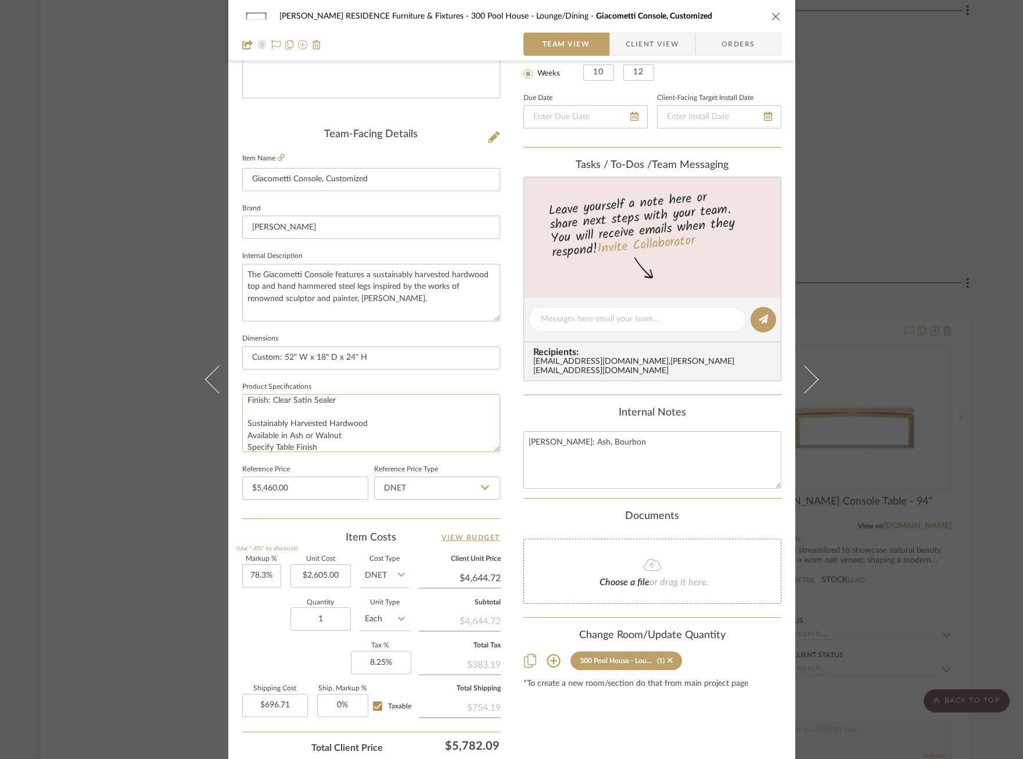
scroll to position [0, 0]
drag, startPoint x: 299, startPoint y: 403, endPoint x: 268, endPoint y: 404, distance: 30.2
click at [268, 404] on textarea "Wood: Walnut Finish: Clear Satin Sealer Sustainably Harvested Hardwood Availabl…" at bounding box center [371, 423] width 258 height 58
drag, startPoint x: 339, startPoint y: 411, endPoint x: 270, endPoint y: 416, distance: 69.3
click at [270, 416] on textarea "Wood: Ash Finish: Clear Satin Sealer Sustainably Harvested Hardwood Available i…" at bounding box center [371, 423] width 258 height 58
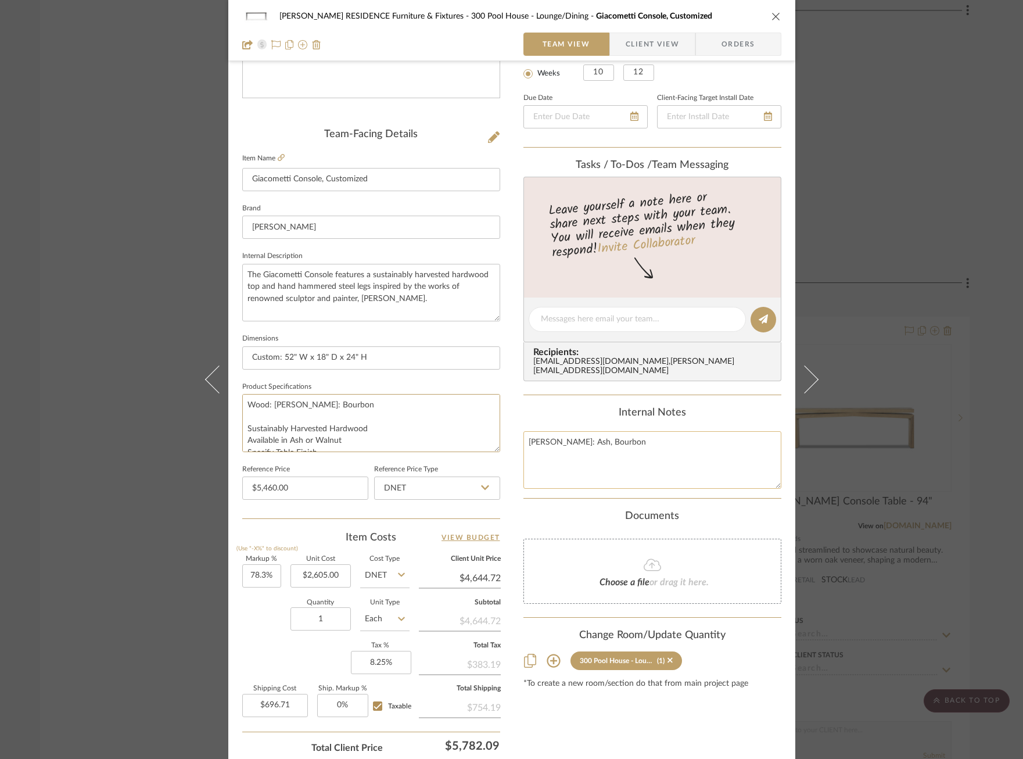
type textarea "Wood: Ash Finish: Bourbon Sustainably Harvested Hardwood Available in Ash or Wa…"
click at [624, 431] on textarea "Coble: Ash, Bourbon" at bounding box center [652, 460] width 258 height 58
drag, startPoint x: 609, startPoint y: 429, endPoint x: 477, endPoint y: 427, distance: 132.4
click at [477, 428] on div "COBLE RESIDENCE Furniture & Fixtures 300 Pool House - Lounge/Dining Giacometti …" at bounding box center [511, 311] width 567 height 1073
click at [516, 395] on div "COBLE RESIDENCE Furniture & Fixtures 300 Pool House - Lounge/Dining Giacometti …" at bounding box center [511, 311] width 567 height 1073
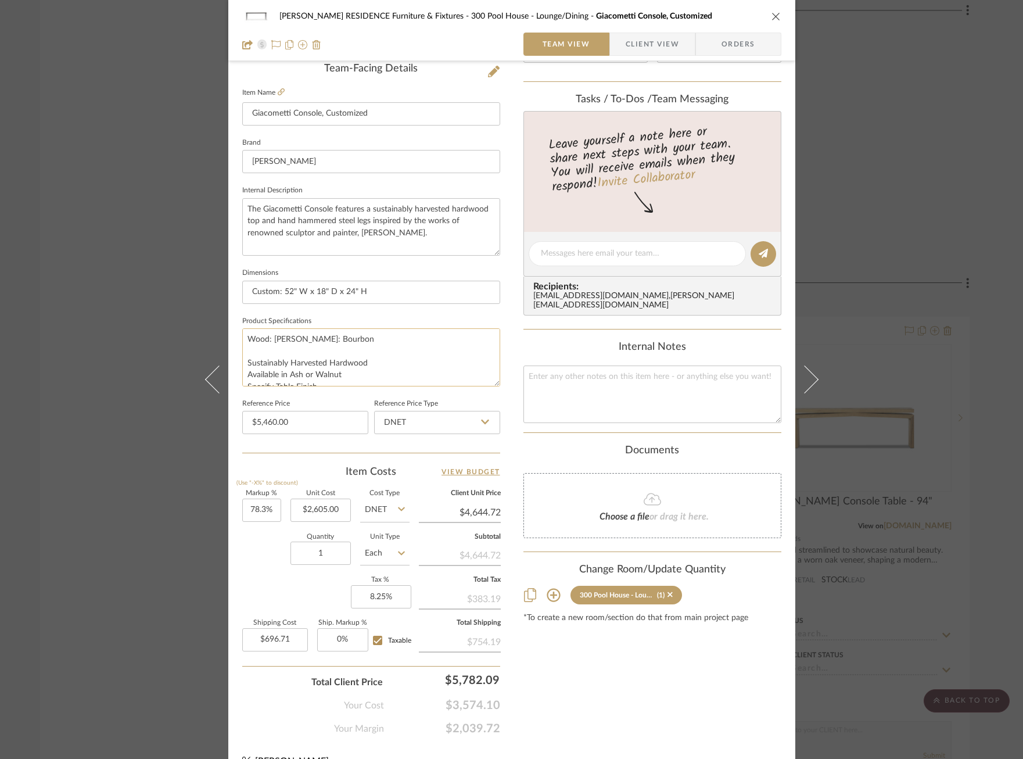
scroll to position [301, 0]
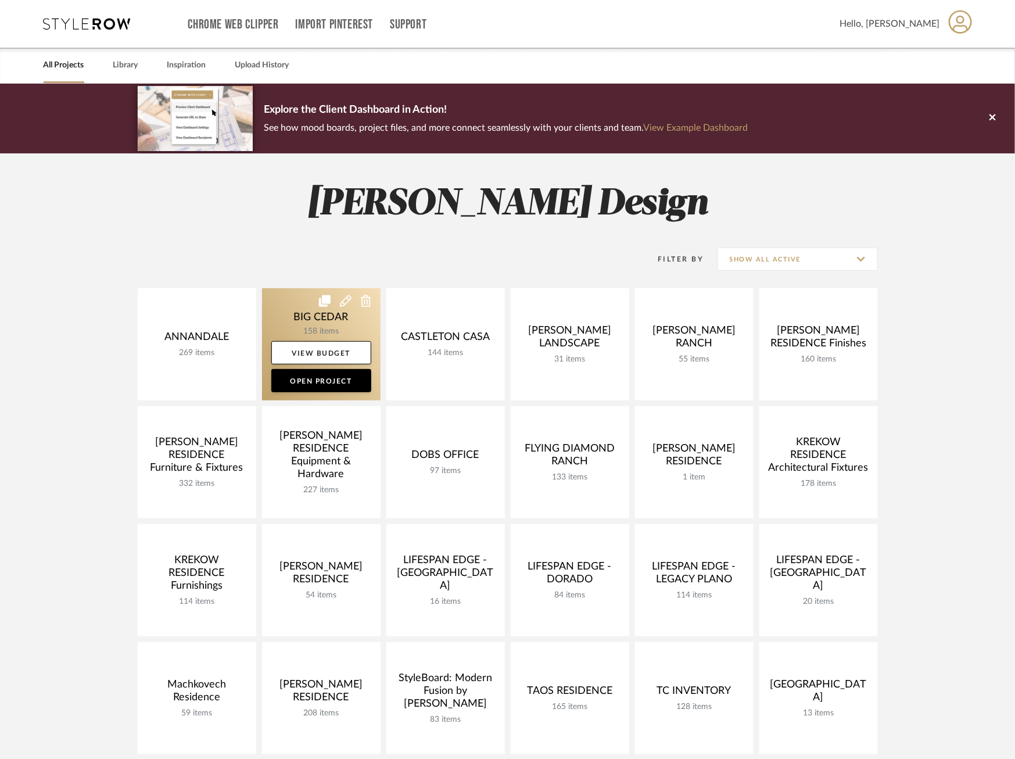
click at [287, 305] on link at bounding box center [321, 344] width 118 height 112
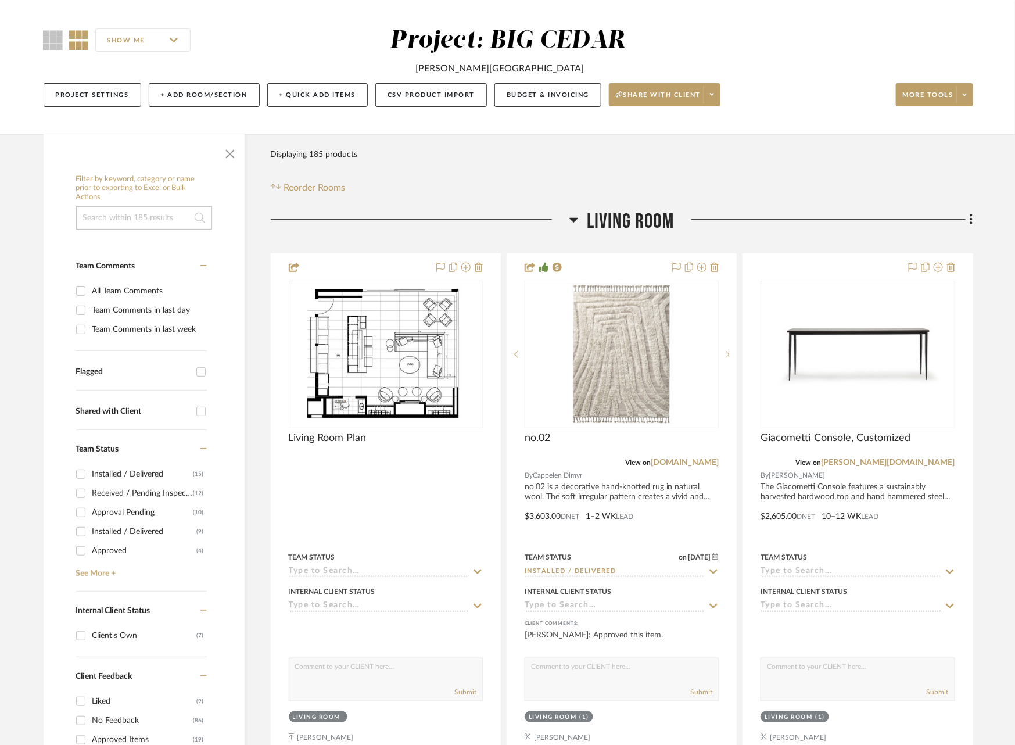
scroll to position [91, 0]
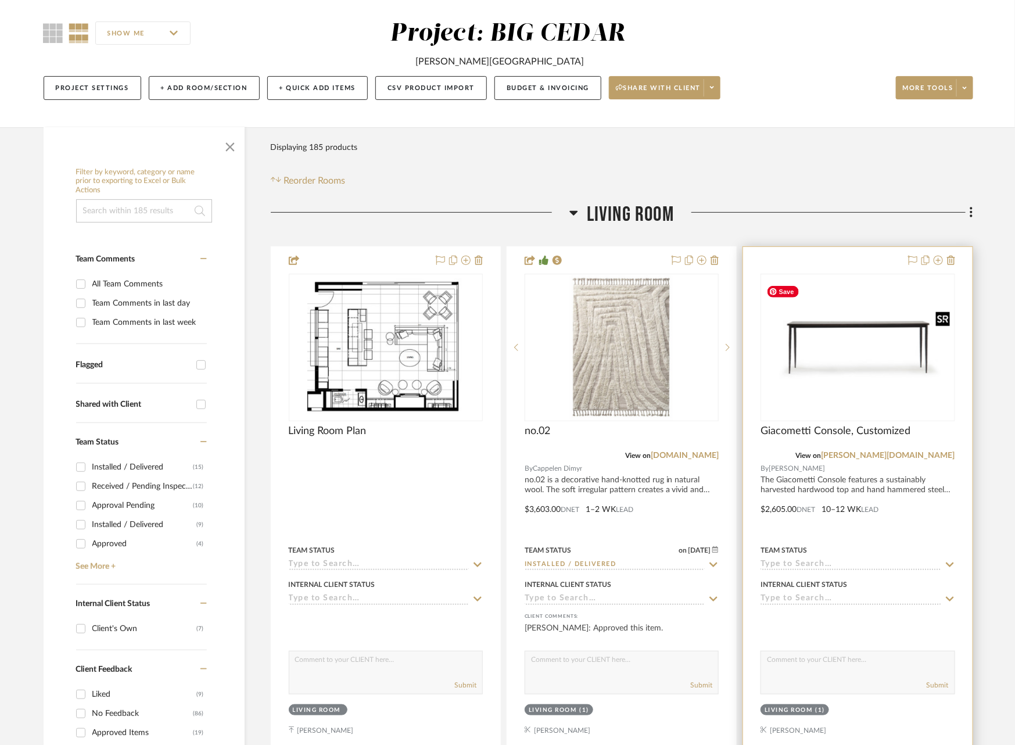
click at [824, 378] on img "0" at bounding box center [857, 347] width 192 height 132
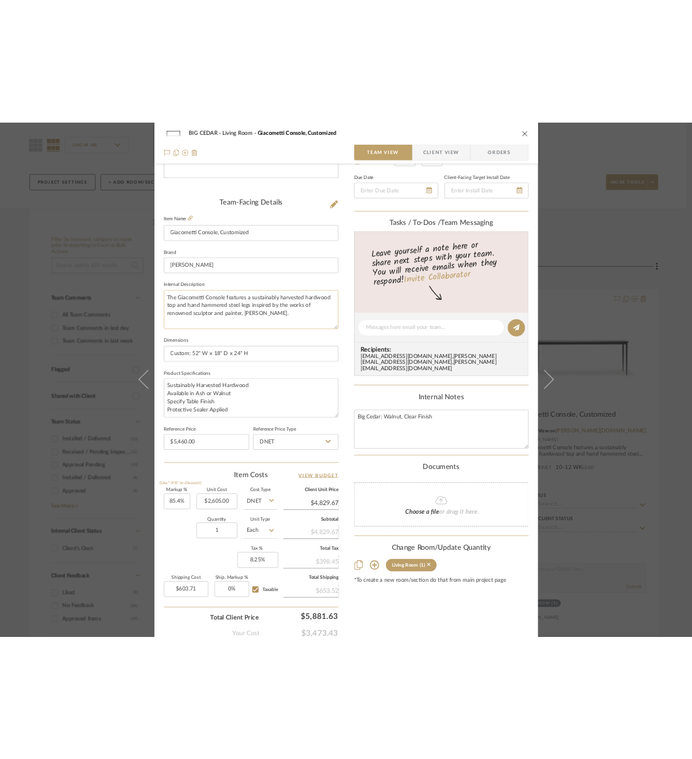
scroll to position [256, 0]
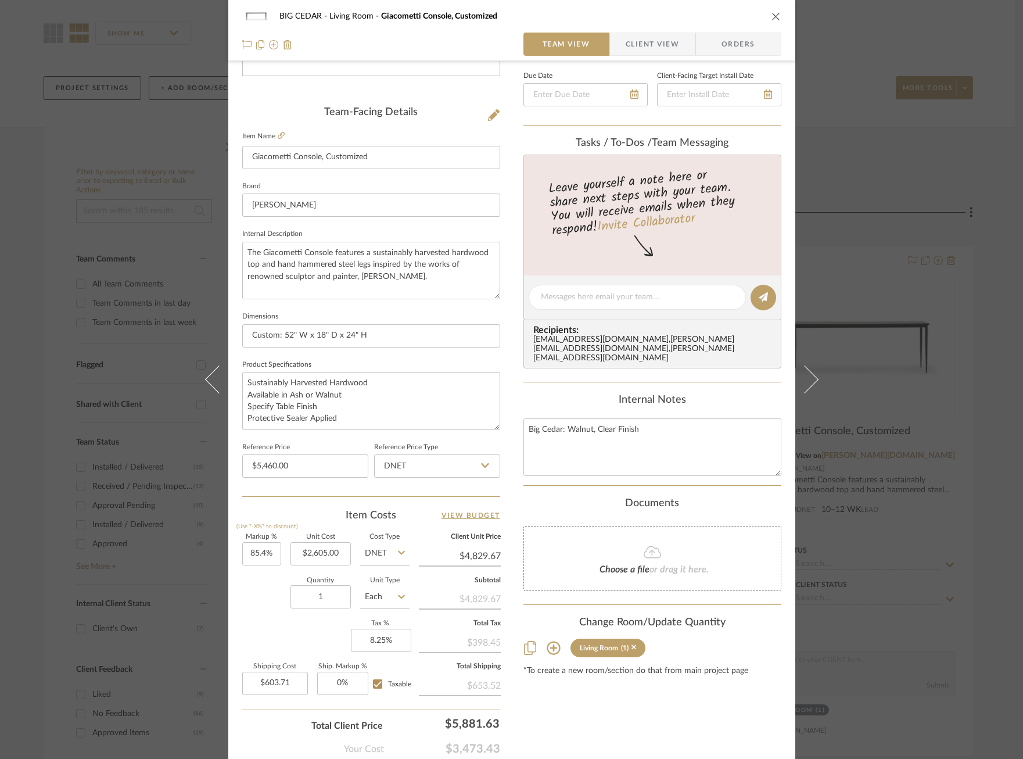
click at [272, 134] on label "Item Name" at bounding box center [263, 136] width 42 height 10
click at [278, 135] on icon at bounding box center [281, 135] width 7 height 7
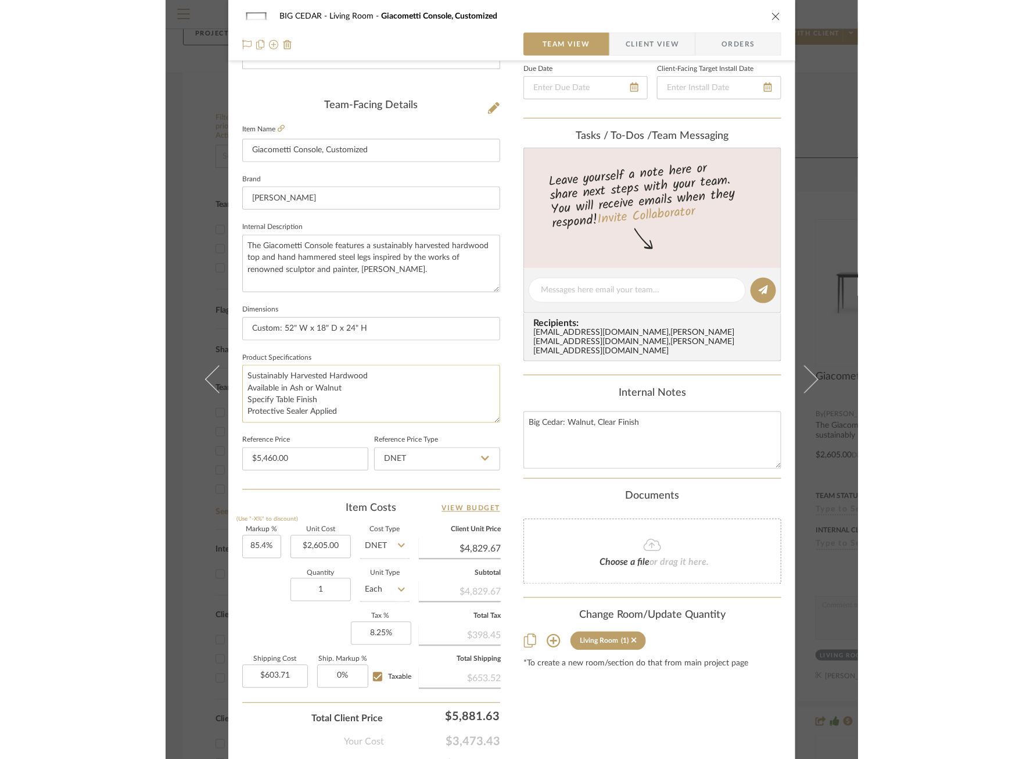
scroll to position [261, 0]
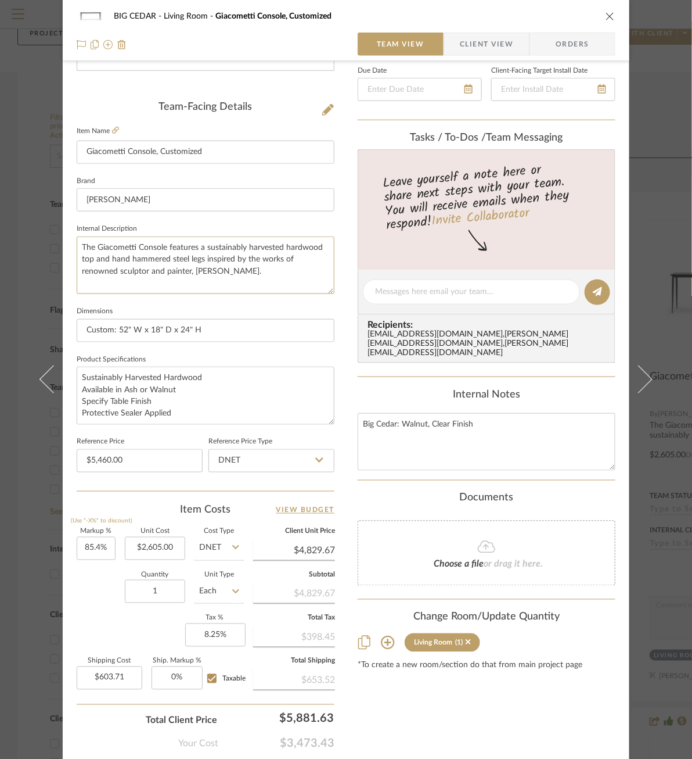
drag, startPoint x: 232, startPoint y: 274, endPoint x: 22, endPoint y: 235, distance: 213.4
click at [22, 235] on div "BIG CEDAR Living Room Giacometti Console, Customized Team View Client View Orde…" at bounding box center [346, 379] width 692 height 759
drag, startPoint x: 238, startPoint y: 322, endPoint x: 11, endPoint y: 322, distance: 226.5
click at [11, 322] on div "BIG CEDAR Living Room Giacometti Console, Customized Team View Client View Orde…" at bounding box center [346, 379] width 692 height 759
click at [151, 320] on input "Custom: 52" W x 18" D x 24" H" at bounding box center [206, 330] width 258 height 23
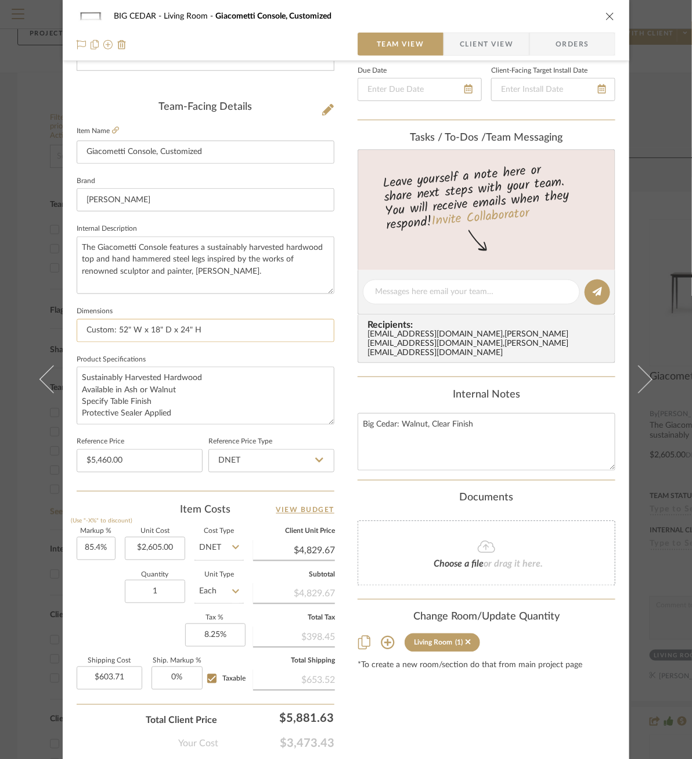
click at [151, 320] on input "Custom: 52" W x 18" D x 24" H" at bounding box center [206, 330] width 258 height 23
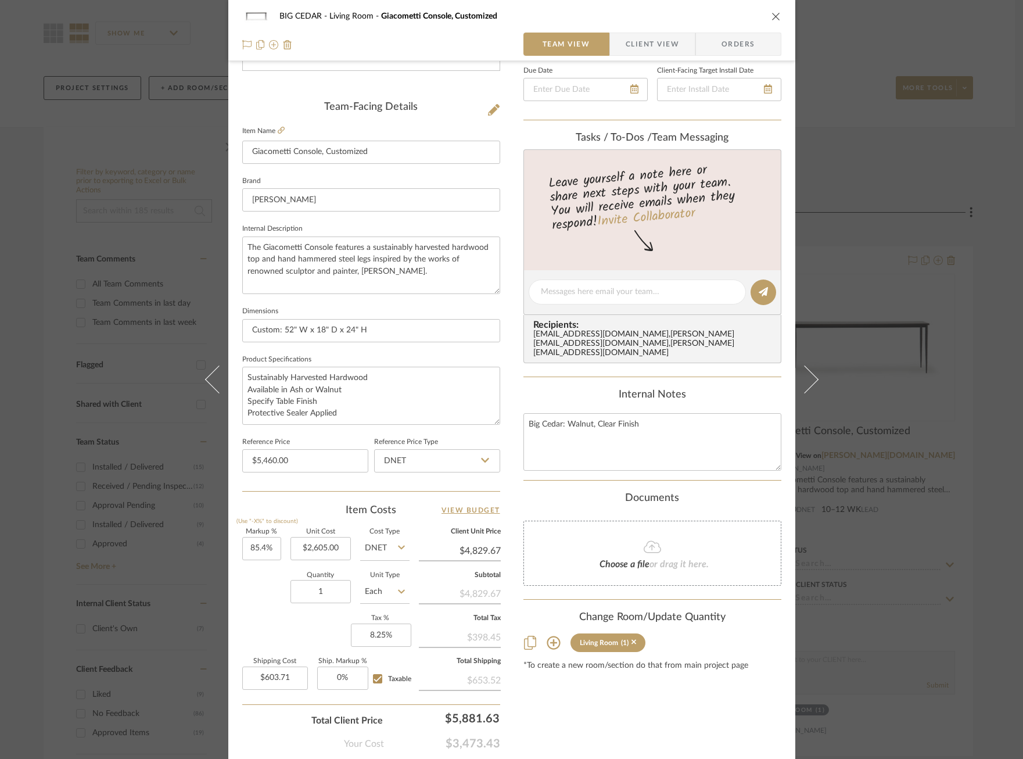
drag, startPoint x: 125, startPoint y: 64, endPoint x: 124, endPoint y: 58, distance: 6.4
click at [125, 64] on div "BIG CEDAR Living Room Giacometti Console, Customized Team View Client View Orde…" at bounding box center [511, 379] width 1023 height 759
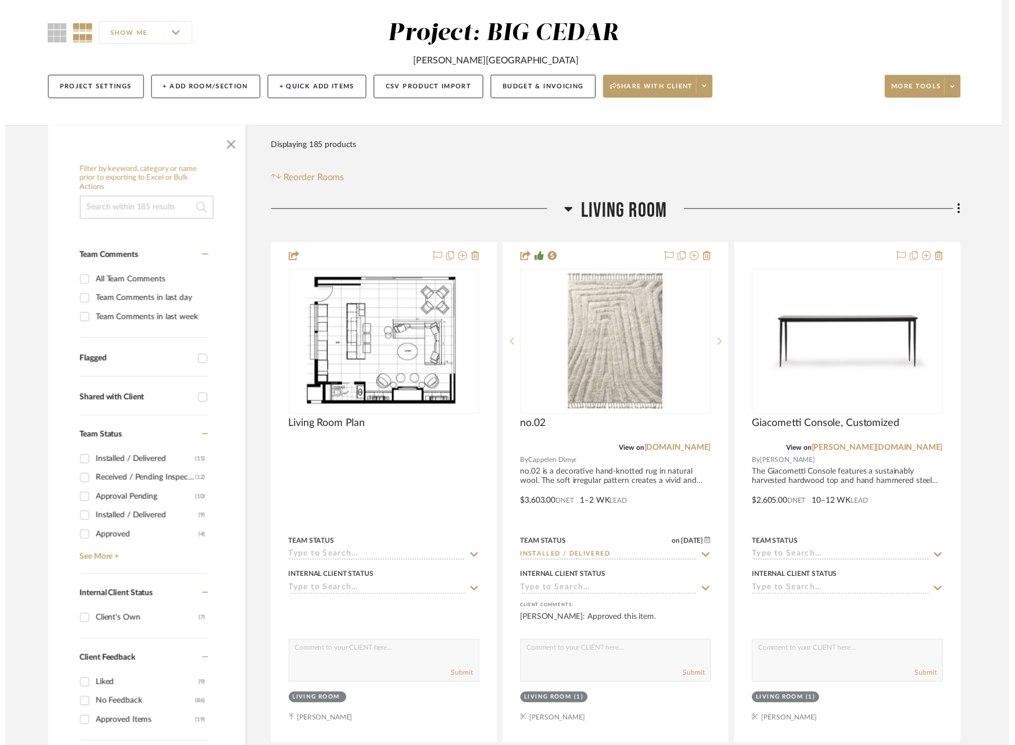
scroll to position [91, 0]
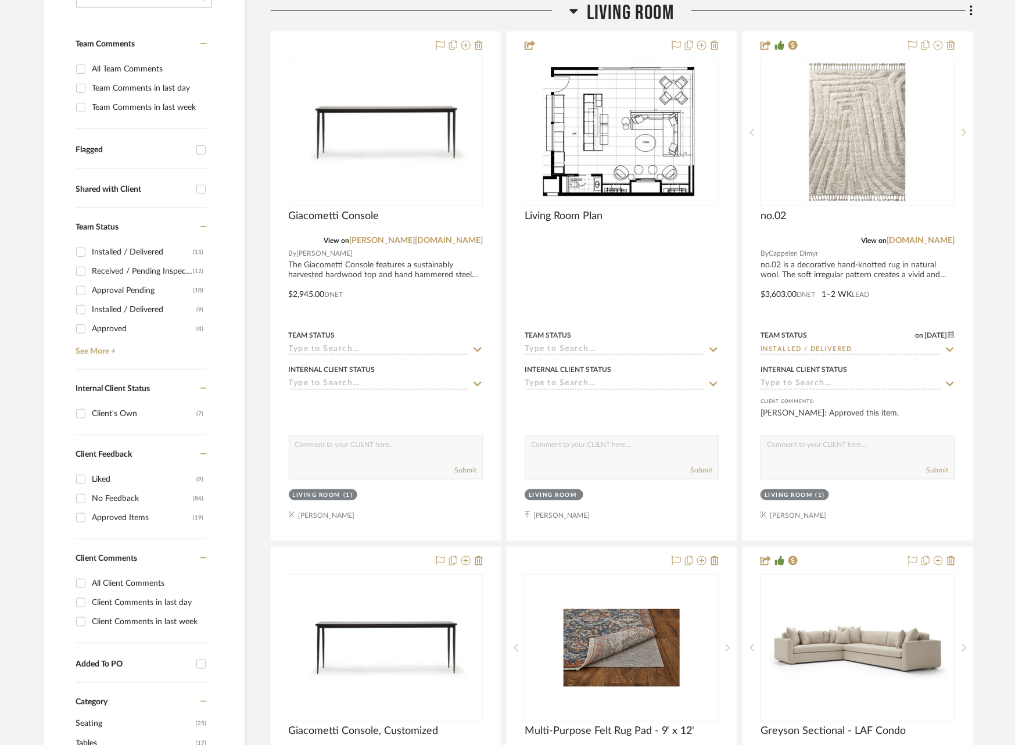
scroll to position [329, 0]
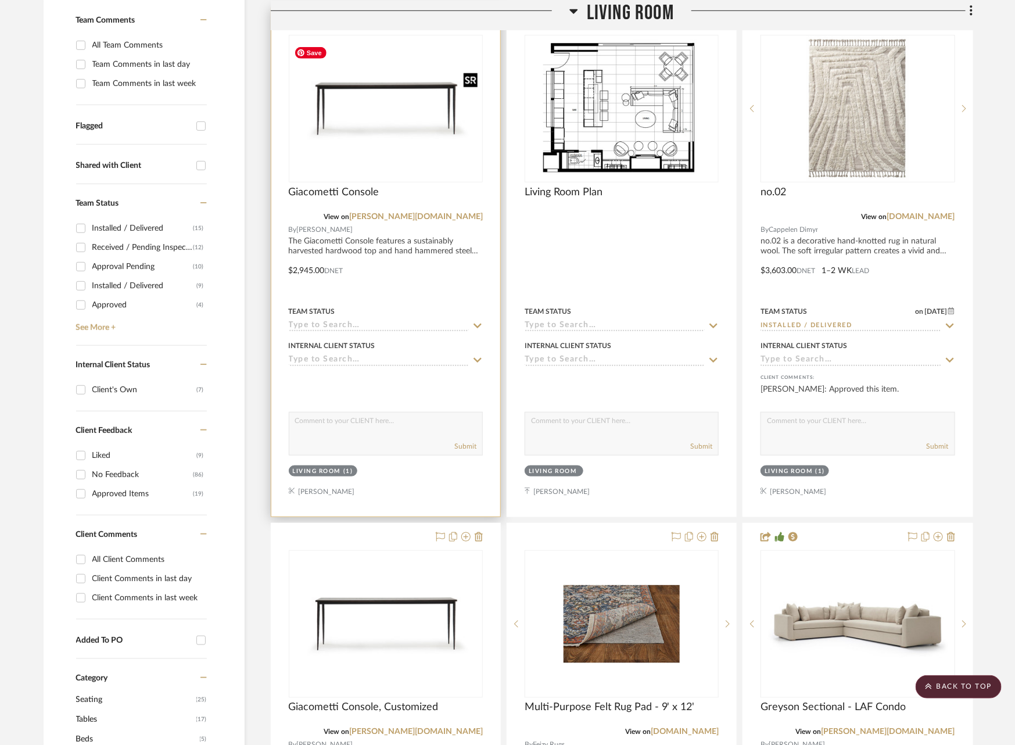
click at [387, 131] on img "0" at bounding box center [386, 108] width 192 height 132
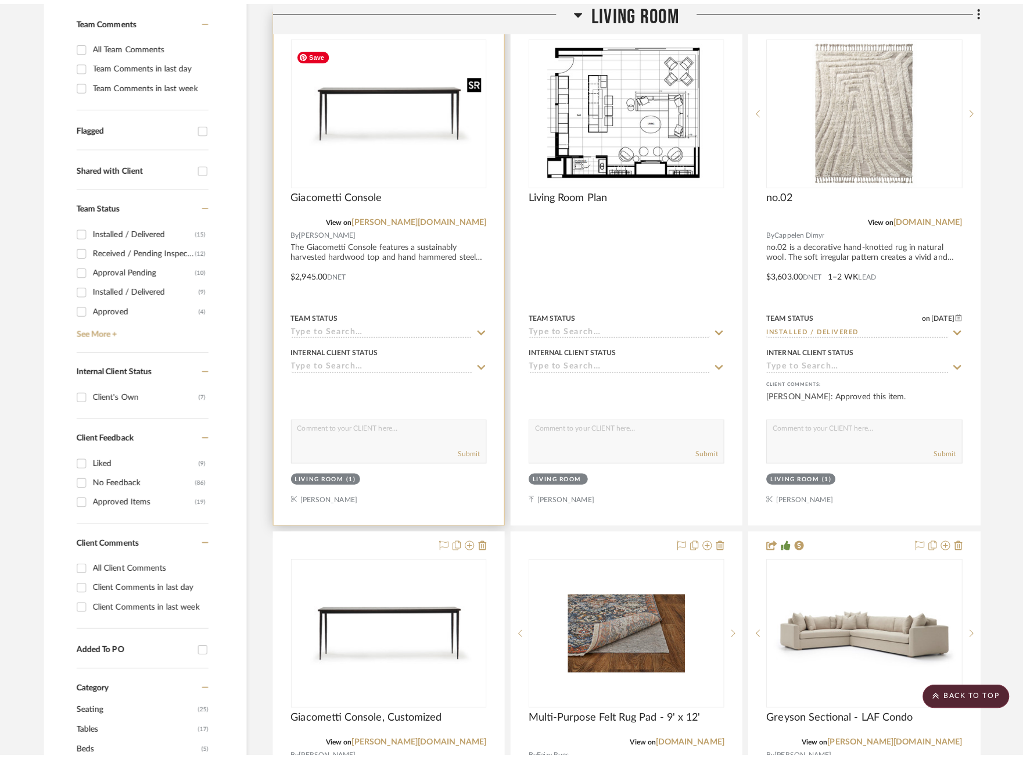
scroll to position [0, 0]
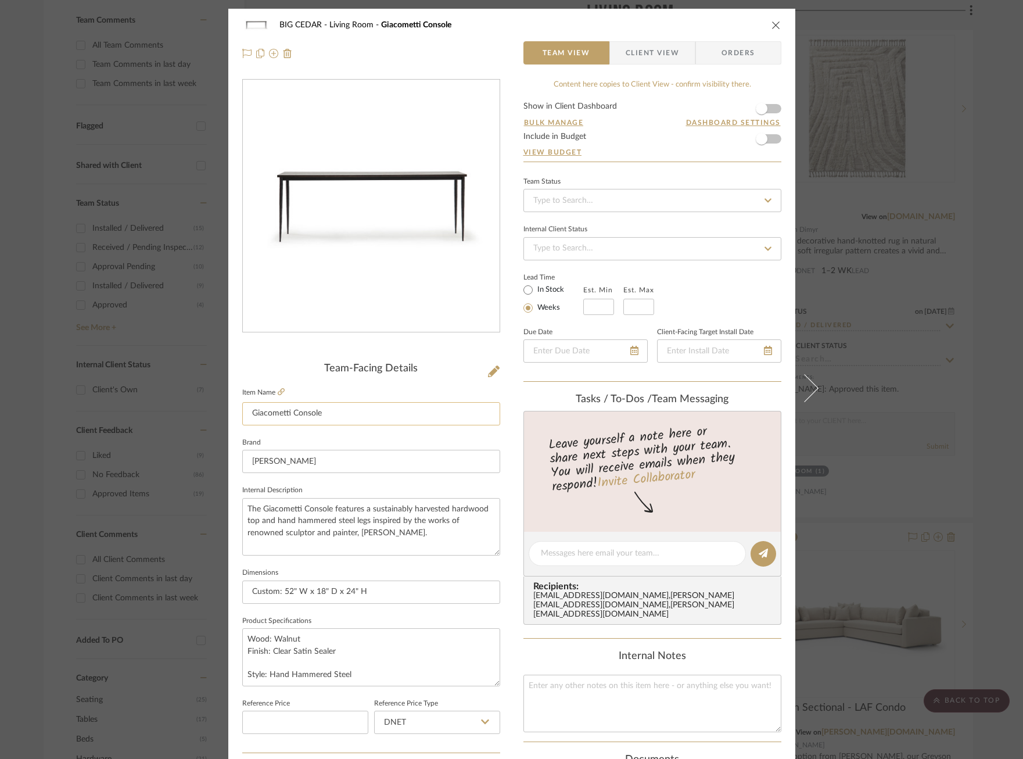
click at [378, 420] on input "Giacometti Console" at bounding box center [371, 413] width 258 height 23
type input "Giacometti Console, Customized"
click at [373, 434] on fieldset "Brand [PERSON_NAME]" at bounding box center [371, 453] width 258 height 39
click at [28, 376] on div "BIG CEDAR Living Room Giacometti Console, Customized Team View Client View Orde…" at bounding box center [511, 379] width 1023 height 759
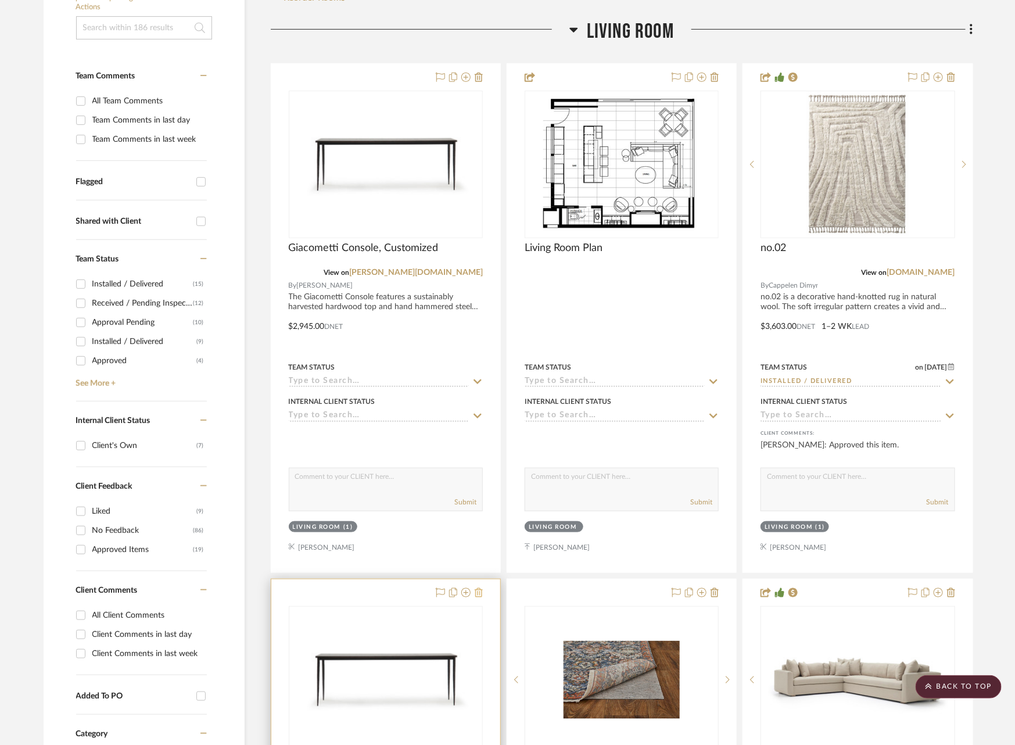
scroll to position [272, 0]
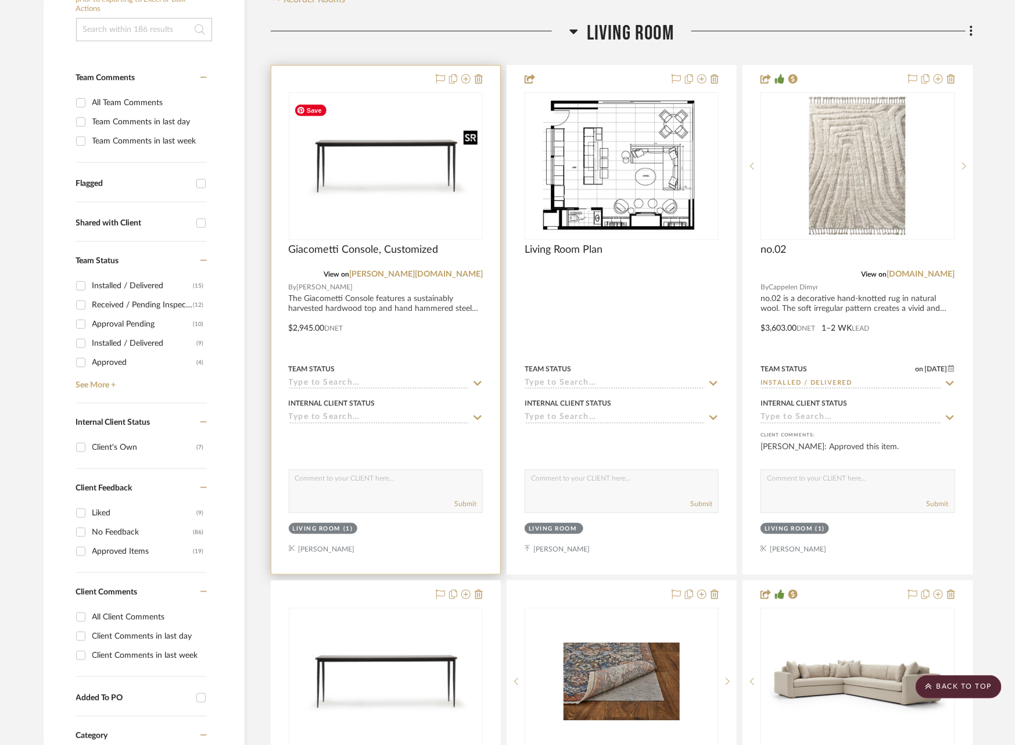
click at [400, 203] on img "0" at bounding box center [386, 166] width 192 height 132
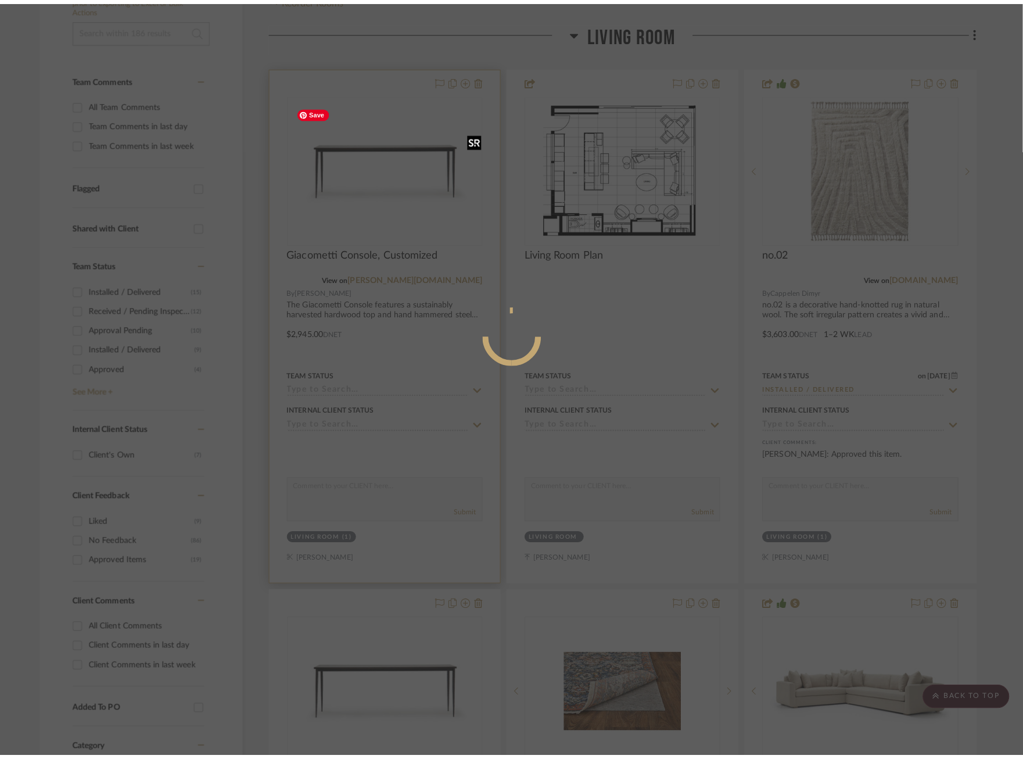
scroll to position [0, 0]
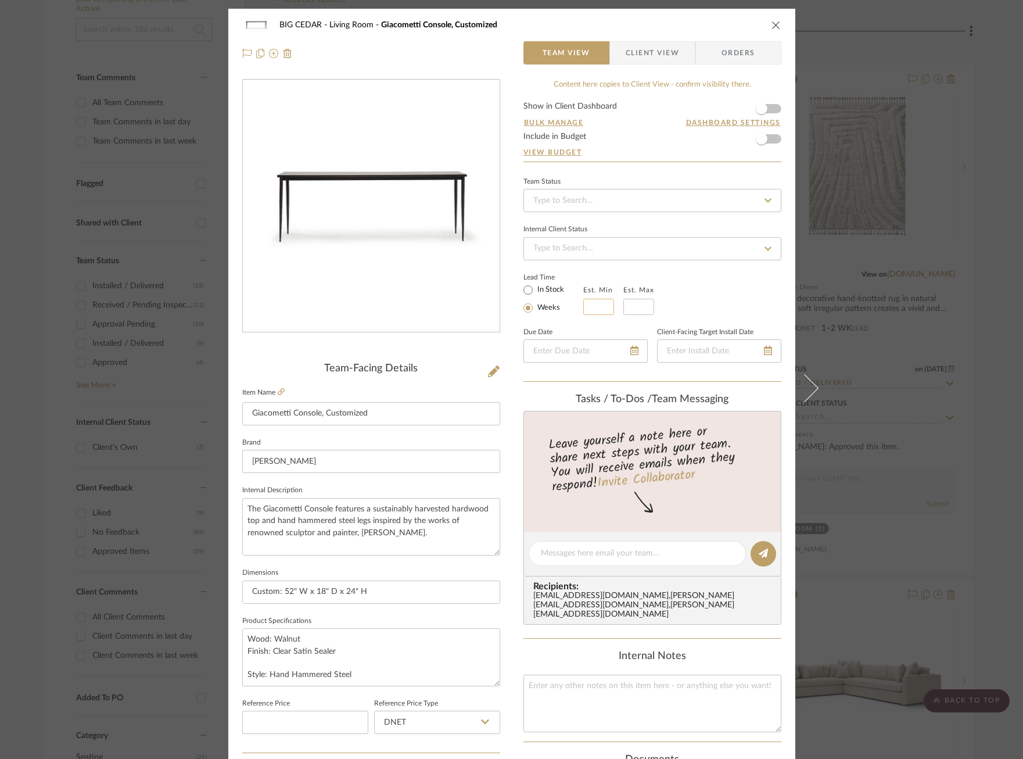
click at [594, 300] on input at bounding box center [598, 307] width 31 height 16
type input "10"
click at [644, 303] on input "text" at bounding box center [638, 307] width 31 height 16
type input "12"
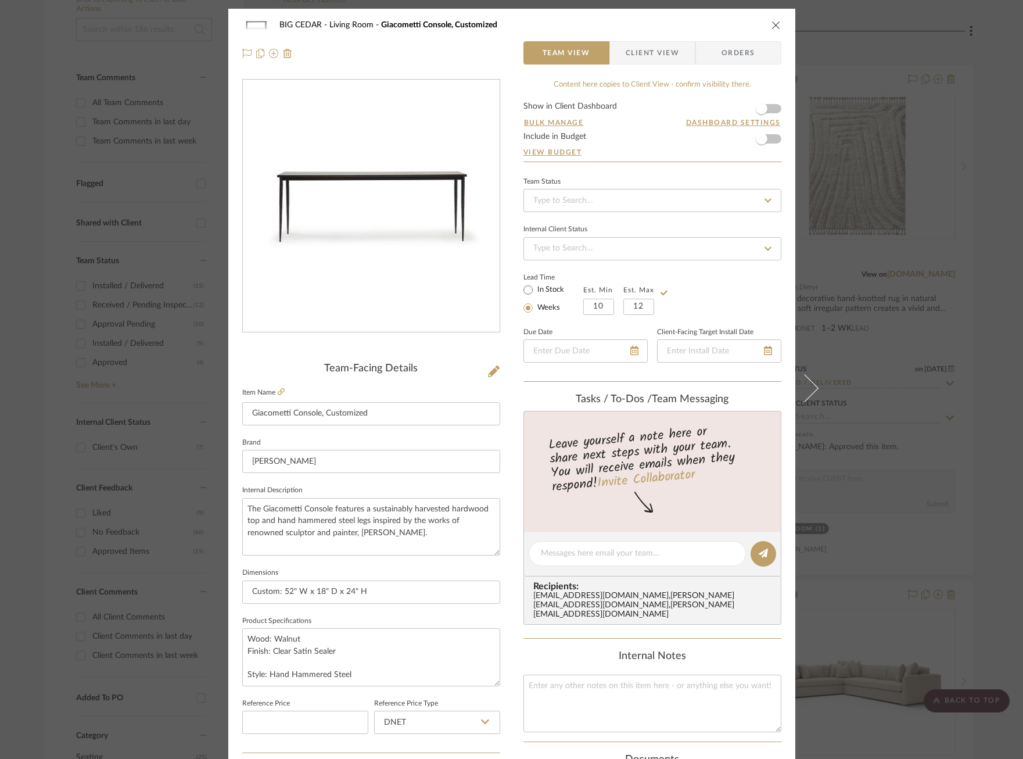
click at [915, 286] on div "BIG CEDAR Living Room Giacometti Console, Customized Team View Client View Orde…" at bounding box center [511, 379] width 1023 height 759
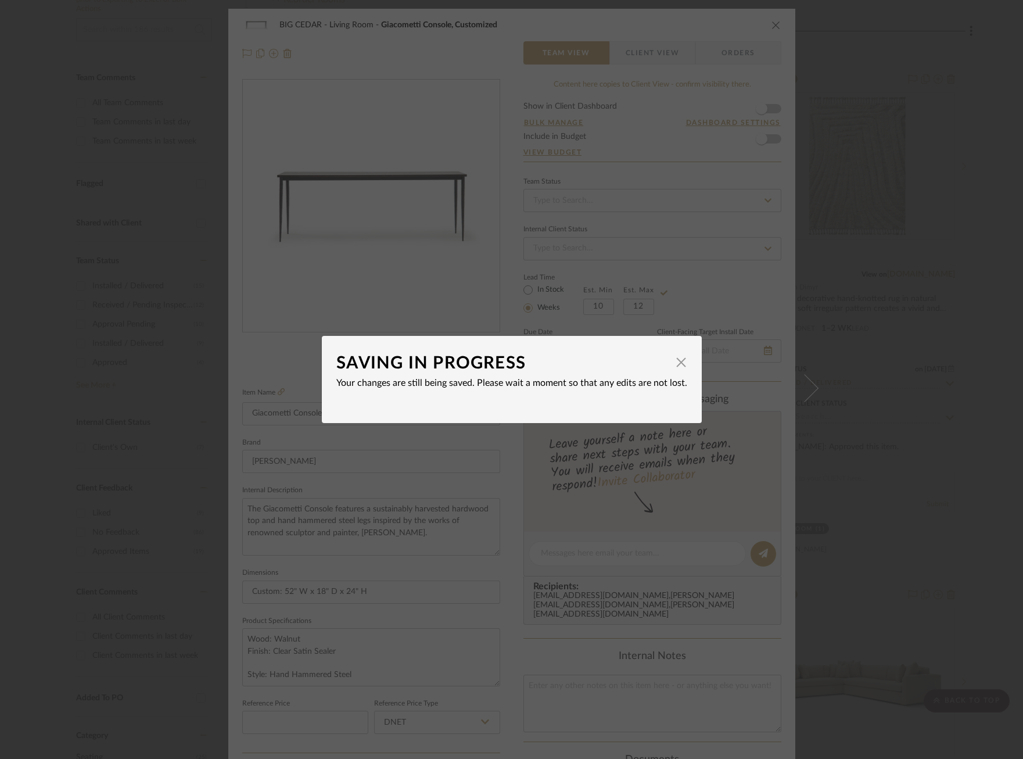
click at [493, 425] on div "SAVING IN PROGRESS × Your changes are still being saved. Please wait a moment s…" at bounding box center [511, 379] width 1023 height 759
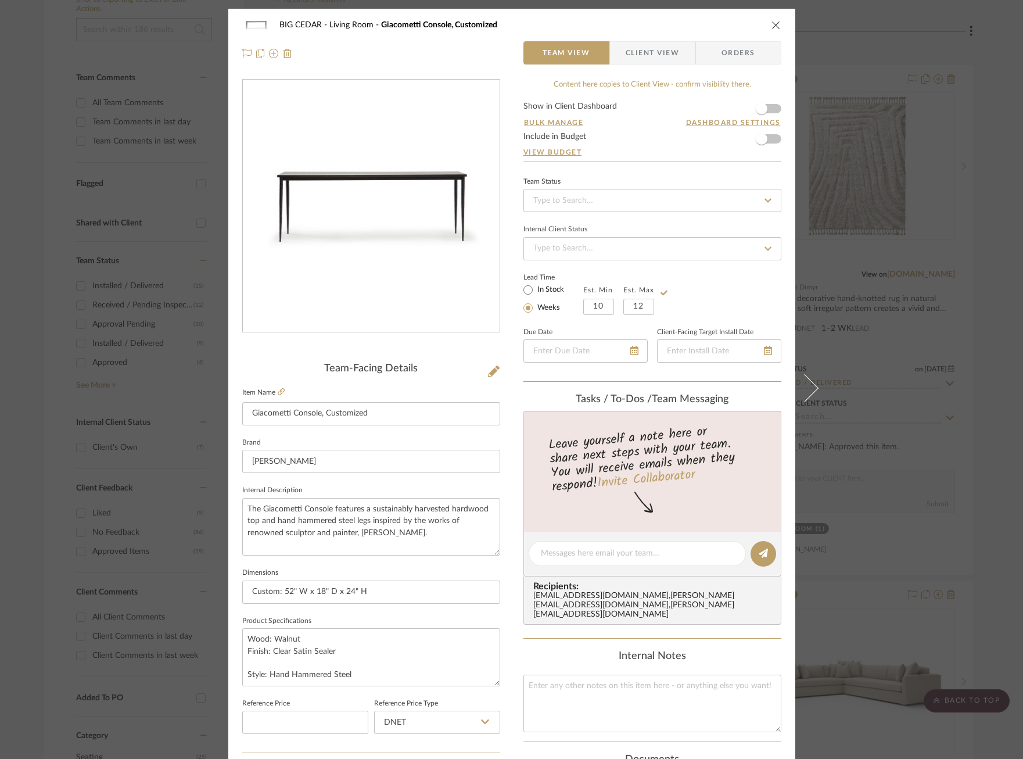
click at [918, 293] on div "BIG CEDAR Living Room Giacometti Console, Customized Team View Client View Orde…" at bounding box center [511, 379] width 1023 height 759
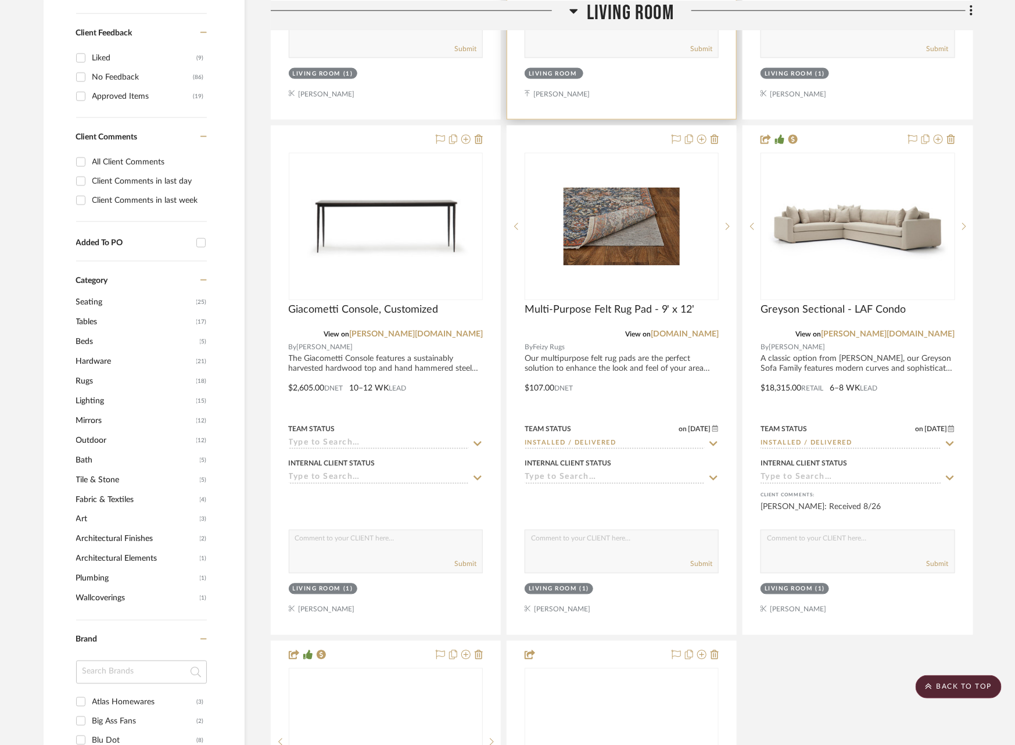
scroll to position [748, 0]
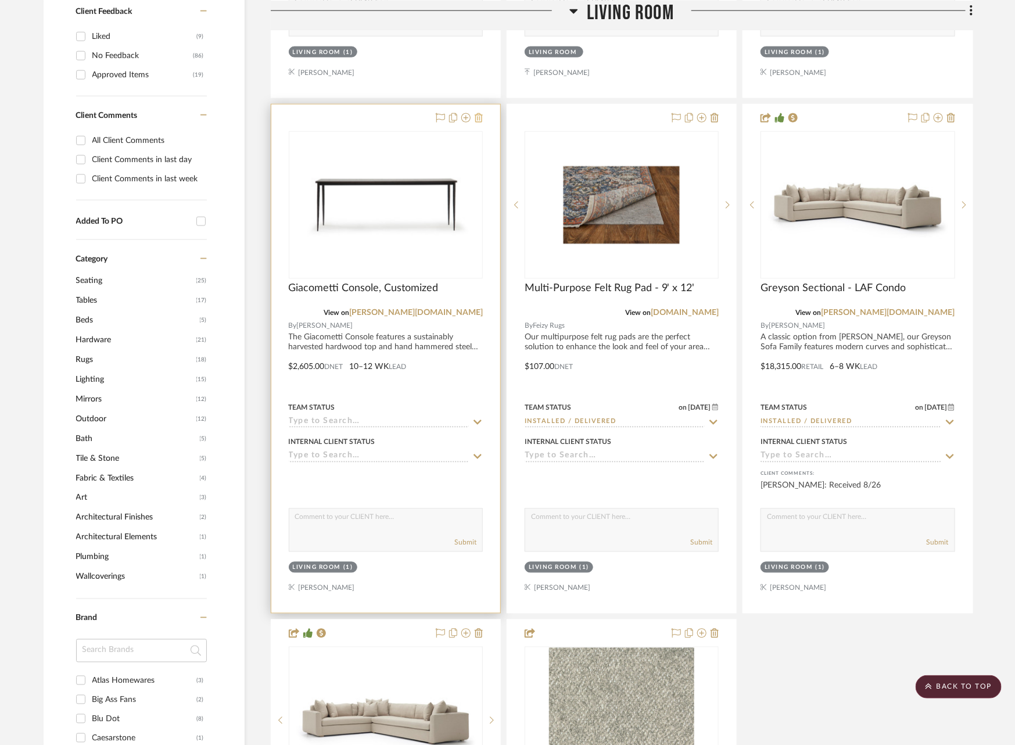
click at [478, 116] on icon at bounding box center [479, 117] width 8 height 9
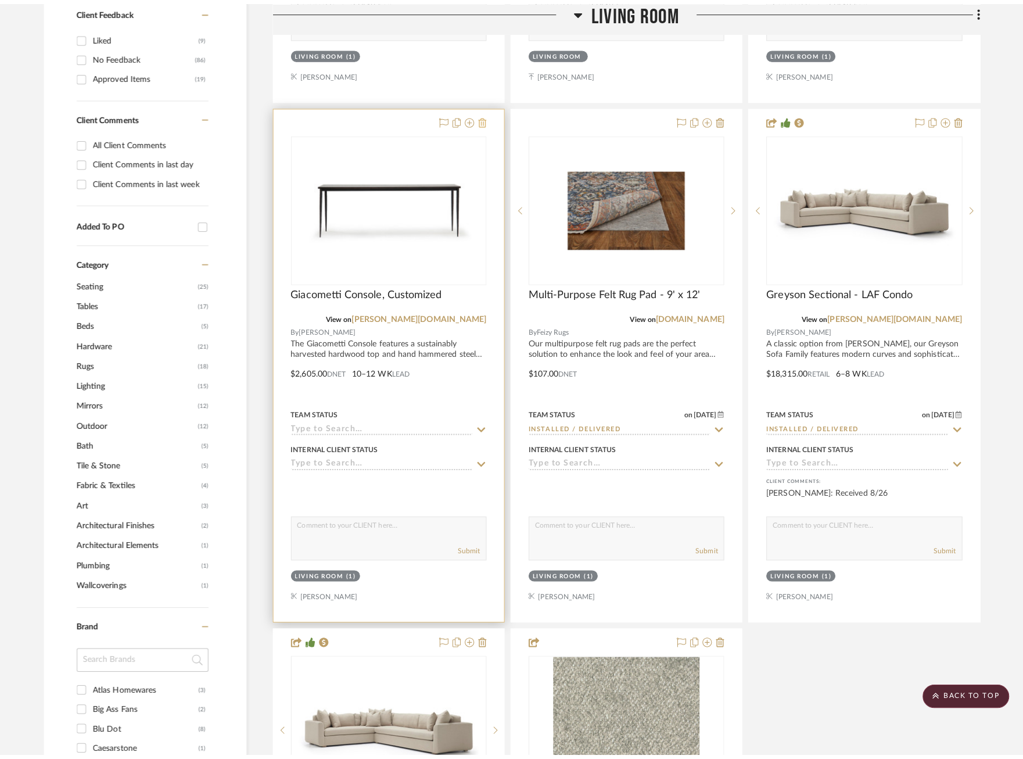
scroll to position [0, 0]
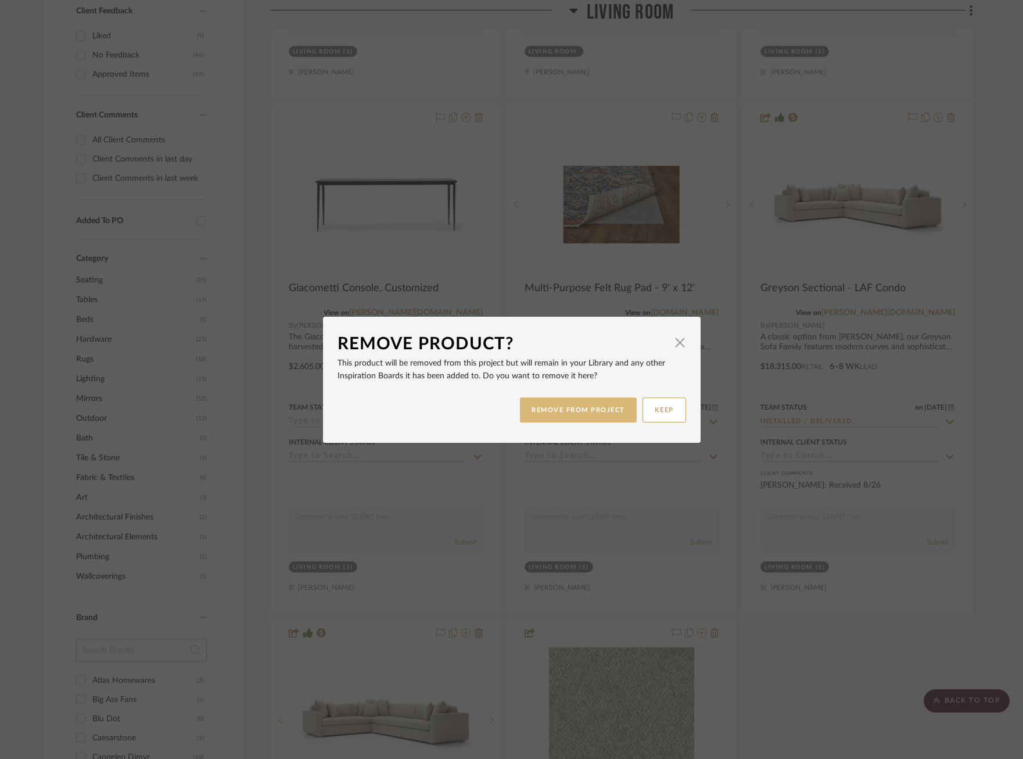
click at [574, 414] on button "REMOVE FROM PROJECT" at bounding box center [578, 409] width 117 height 25
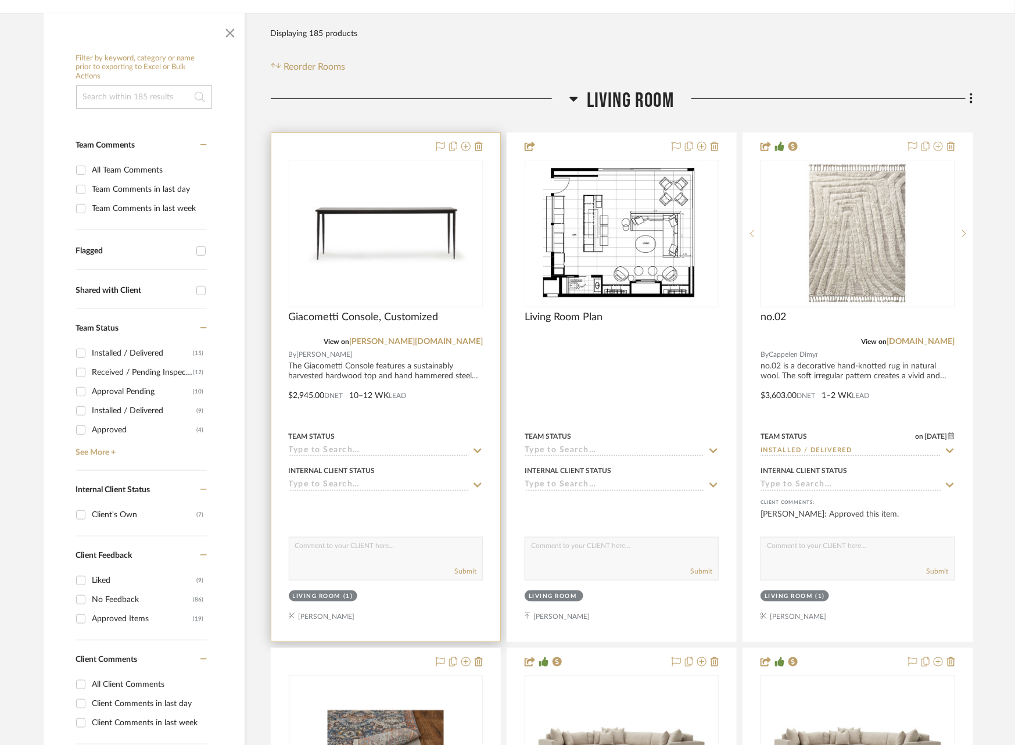
scroll to position [211, 0]
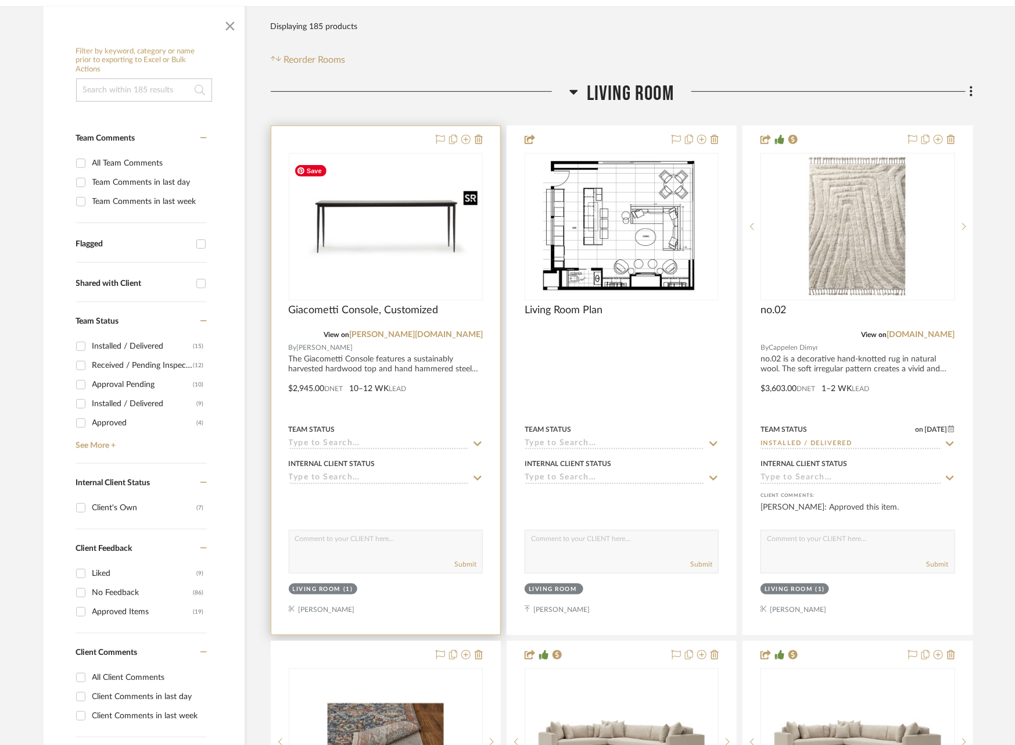
click at [364, 234] on img "0" at bounding box center [386, 226] width 192 height 132
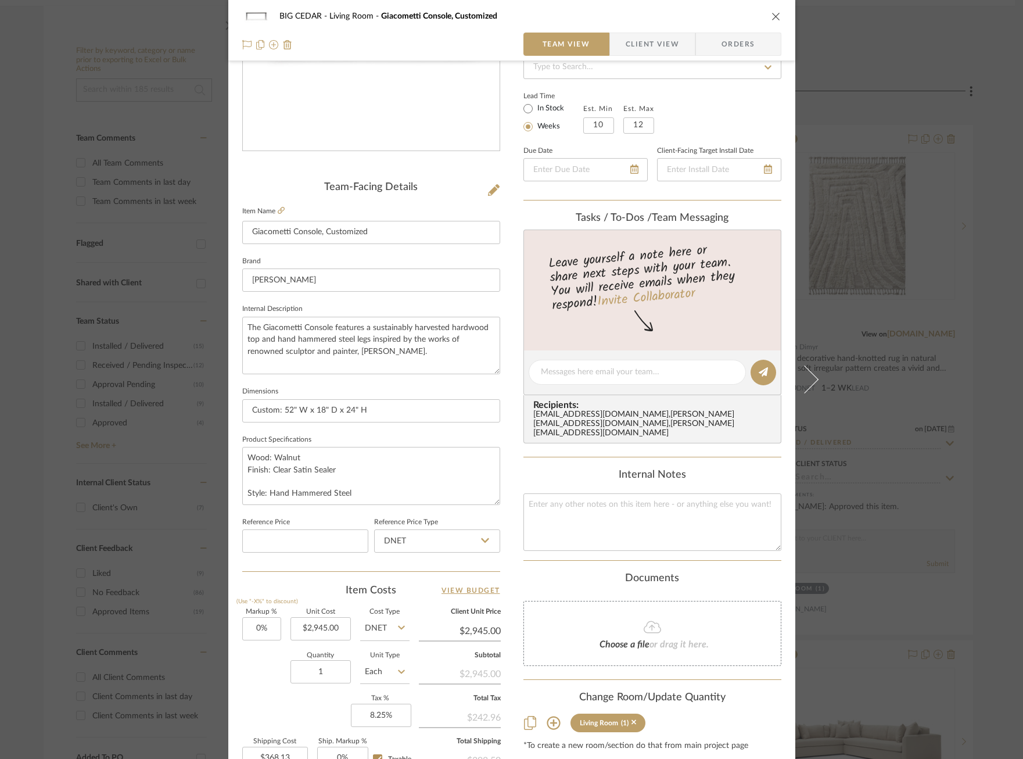
scroll to position [183, 0]
drag, startPoint x: 363, startPoint y: 470, endPoint x: 193, endPoint y: 442, distance: 172.0
click at [196, 442] on mat-dialog-content "BIG CEDAR Living Room Giacometti Console, Customized Team View Client View Orde…" at bounding box center [512, 362] width 632 height 1073
